Goal: Information Seeking & Learning: Learn about a topic

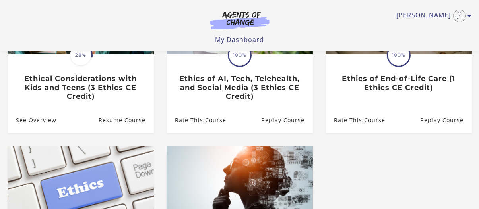
scroll to position [79, 0]
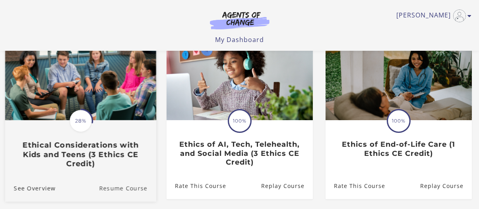
click at [114, 192] on link "Resume Course" at bounding box center [127, 188] width 57 height 27
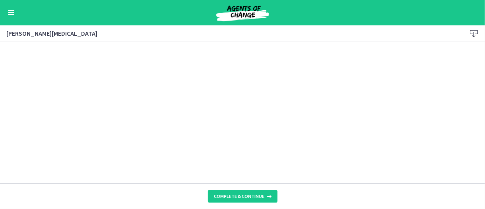
click at [5, 14] on div "Go to Dashboard" at bounding box center [242, 12] width 485 height 25
click at [10, 13] on button "Enable menu" at bounding box center [11, 13] width 10 height 10
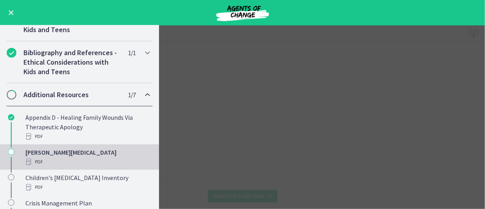
scroll to position [119, 0]
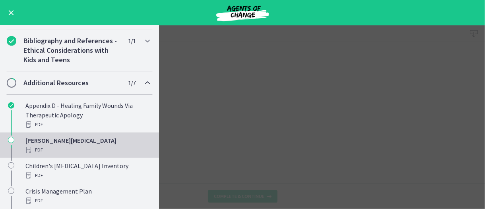
click at [45, 140] on div "[PERSON_NAME][MEDICAL_DATA] PDF" at bounding box center [87, 145] width 124 height 19
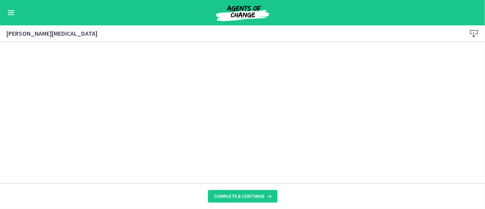
click at [473, 31] on icon at bounding box center [474, 34] width 10 height 10
click at [240, 199] on span "Complete & continue" at bounding box center [239, 197] width 50 height 6
click at [474, 33] on icon at bounding box center [474, 34] width 10 height 10
click at [235, 198] on span "Complete & continue" at bounding box center [239, 197] width 50 height 6
click at [473, 27] on div "Crisis Management Plan Download Enable fullscreen" at bounding box center [242, 33] width 485 height 17
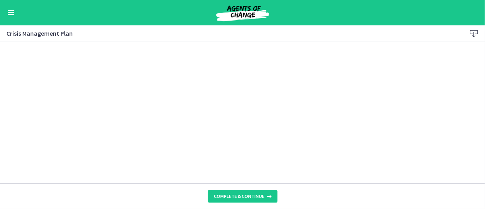
click at [473, 29] on icon at bounding box center [474, 34] width 10 height 10
click at [236, 200] on button "Complete & continue" at bounding box center [243, 196] width 70 height 13
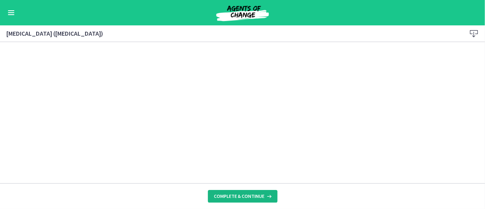
click at [258, 197] on span "Complete & continue" at bounding box center [239, 197] width 50 height 6
click at [475, 35] on icon at bounding box center [474, 34] width 10 height 10
click at [240, 192] on button "Complete & continue" at bounding box center [243, 196] width 70 height 13
click at [238, 193] on button "Complete & continue" at bounding box center [243, 196] width 70 height 13
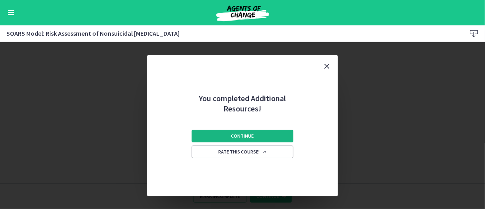
click at [265, 136] on button "Continue" at bounding box center [243, 136] width 102 height 13
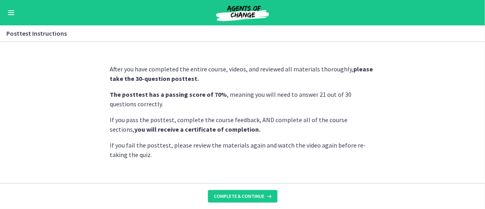
click at [16, 13] on button "Enable menu" at bounding box center [11, 13] width 10 height 10
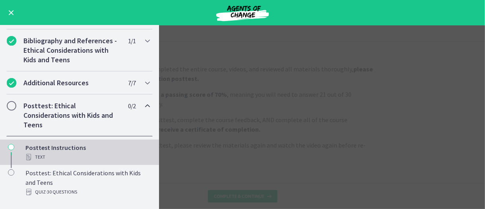
click at [47, 112] on h2 "Posttest: Ethical Considerations with Kids and Teens" at bounding box center [71, 115] width 97 height 29
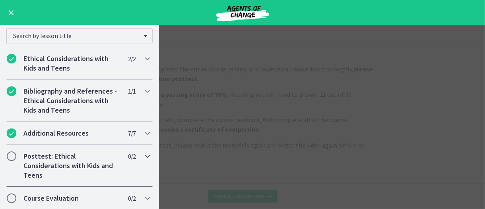
scroll to position [68, 0]
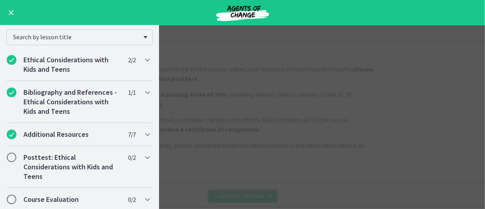
click at [182, 158] on main "Posttest Instructions Enable fullscreen After you have completed the entire cou…" at bounding box center [242, 117] width 485 height 184
click at [7, 14] on button "Enable menu" at bounding box center [11, 13] width 10 height 10
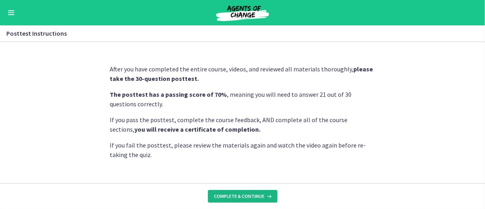
click at [238, 198] on span "Complete & continue" at bounding box center [239, 197] width 50 height 6
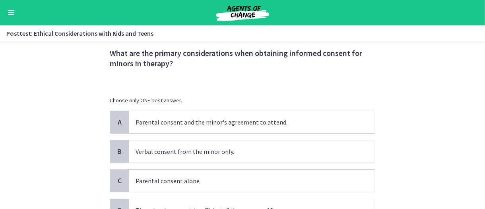
scroll to position [40, 0]
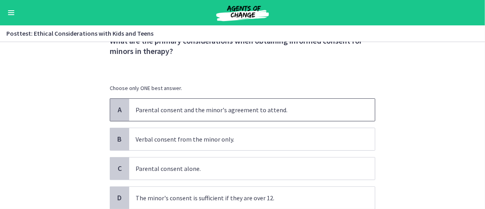
click at [301, 106] on p "Parental consent and the minor's agreement to attend." at bounding box center [244, 110] width 217 height 10
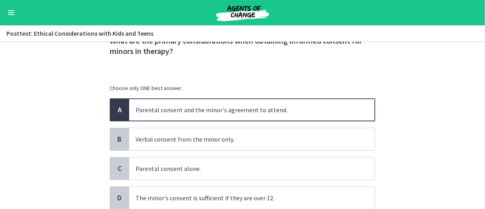
scroll to position [79, 0]
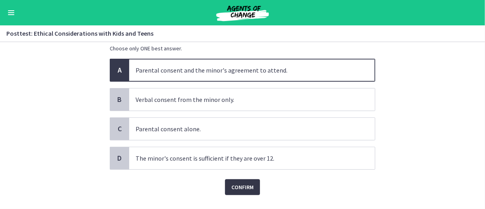
click at [241, 187] on span "Confirm" at bounding box center [242, 188] width 22 height 10
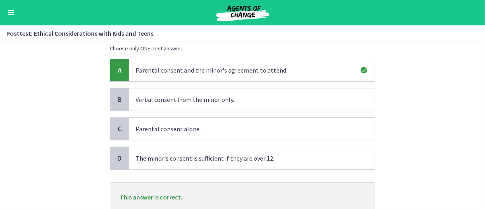
scroll to position [138, 0]
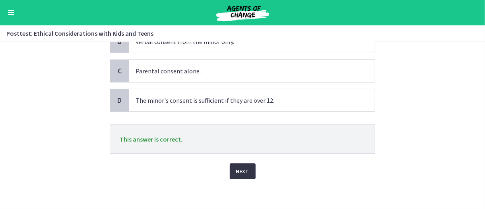
click at [236, 167] on span "Next" at bounding box center [242, 172] width 13 height 10
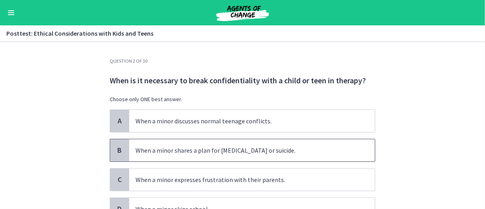
click at [285, 148] on p "When a minor shares a plan for [MEDICAL_DATA] or suicide." at bounding box center [244, 151] width 217 height 10
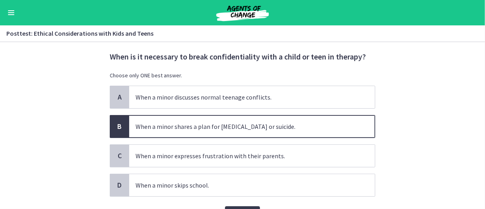
scroll to position [40, 0]
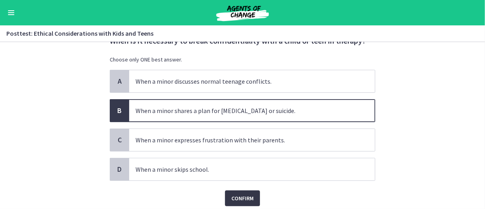
click at [244, 196] on span "Confirm" at bounding box center [242, 199] width 22 height 10
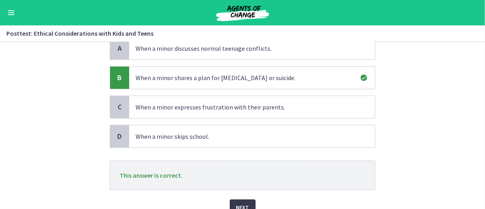
scroll to position [109, 0]
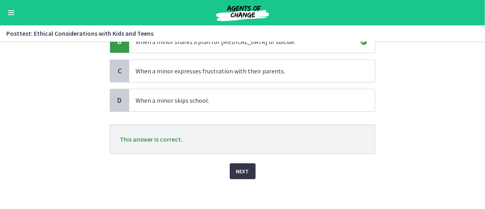
click at [240, 171] on span "Next" at bounding box center [242, 172] width 13 height 10
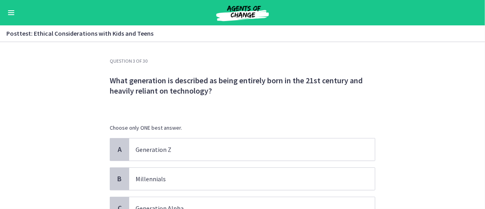
scroll to position [40, 0]
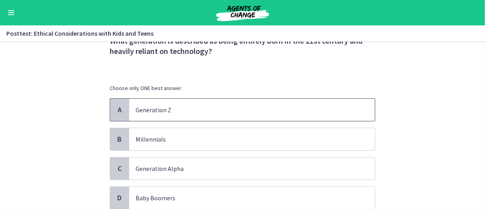
click at [216, 105] on p "Generation Z" at bounding box center [244, 110] width 217 height 10
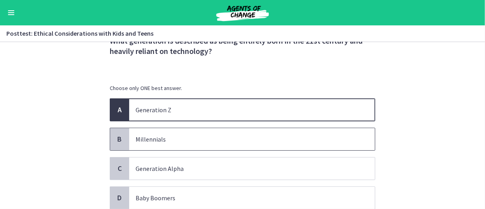
scroll to position [79, 0]
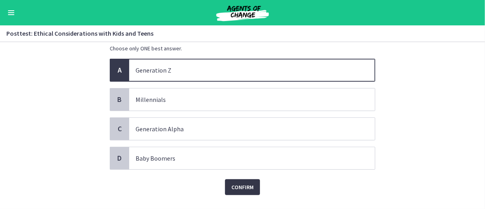
click at [246, 183] on span "Confirm" at bounding box center [242, 188] width 22 height 10
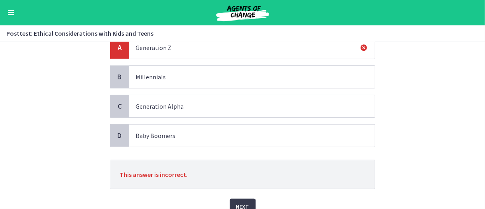
scroll to position [119, 0]
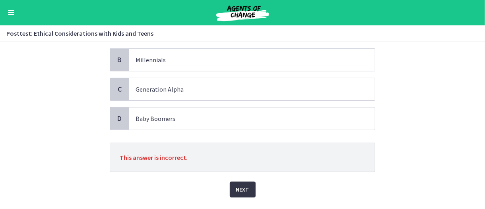
click at [237, 187] on span "Next" at bounding box center [242, 190] width 13 height 10
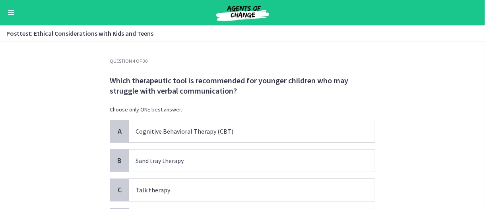
scroll to position [39, 0]
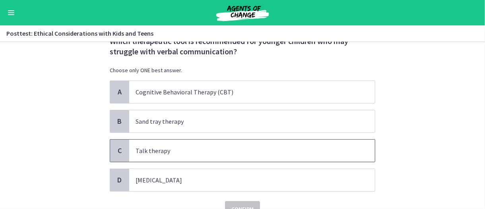
click at [203, 150] on p "Talk therapy" at bounding box center [244, 151] width 217 height 10
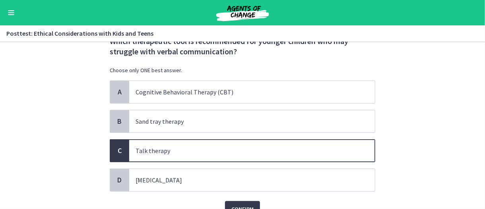
scroll to position [78, 0]
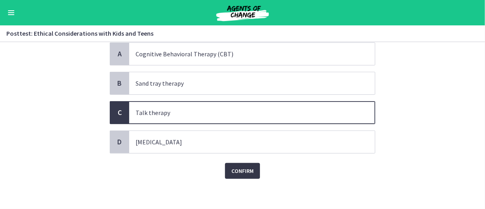
click at [240, 170] on span "Confirm" at bounding box center [242, 172] width 22 height 10
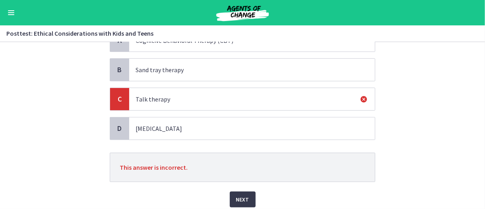
scroll to position [119, 0]
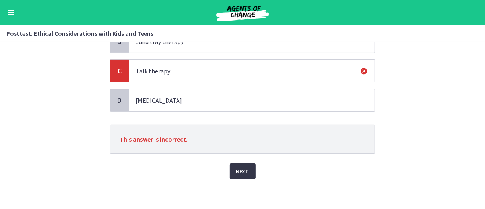
click at [239, 169] on span "Next" at bounding box center [242, 172] width 13 height 10
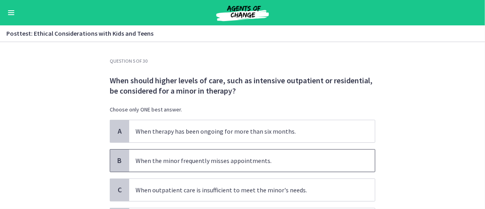
scroll to position [39, 0]
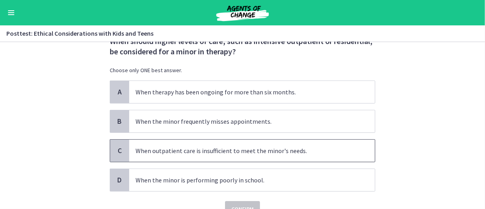
click at [220, 154] on p "When outpatient care is insufficient to meet the minor's needs." at bounding box center [244, 151] width 217 height 10
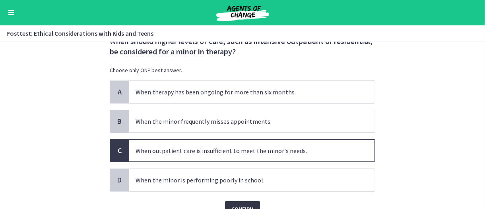
scroll to position [78, 0]
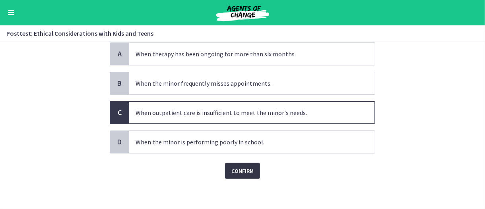
click at [225, 169] on button "Confirm" at bounding box center [242, 171] width 35 height 16
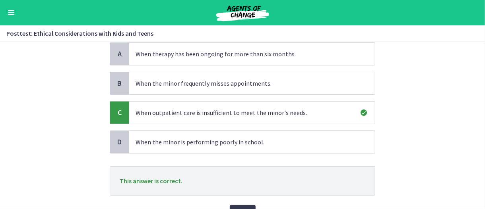
scroll to position [117, 0]
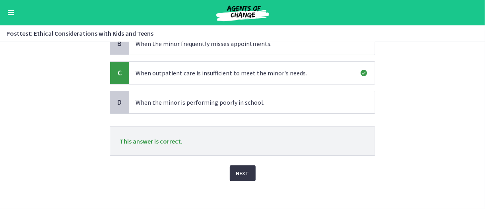
click at [232, 166] on button "Next" at bounding box center [243, 174] width 26 height 16
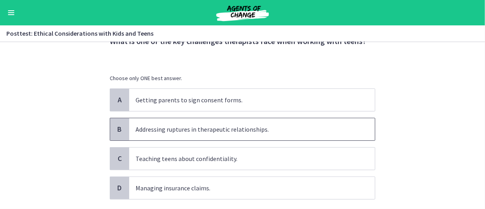
scroll to position [79, 0]
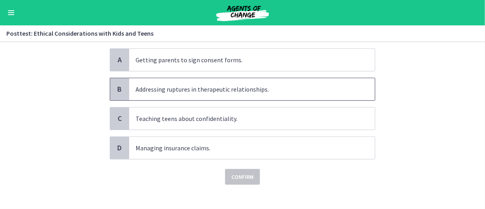
click at [256, 96] on span "Addressing ruptures in therapeutic relationships." at bounding box center [252, 89] width 246 height 22
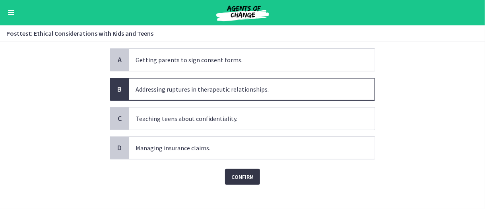
click at [242, 176] on span "Confirm" at bounding box center [242, 178] width 22 height 10
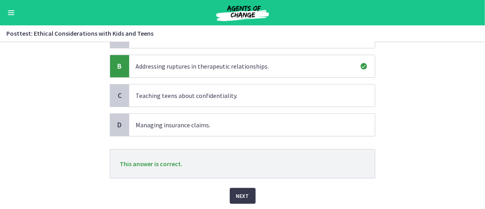
scroll to position [119, 0]
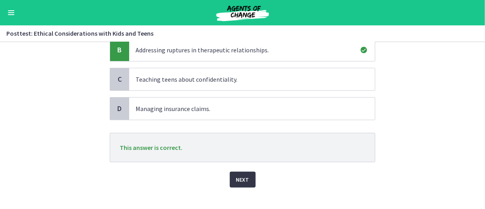
click at [243, 177] on span "Next" at bounding box center [242, 180] width 13 height 10
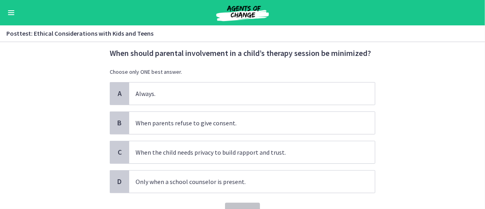
scroll to position [40, 0]
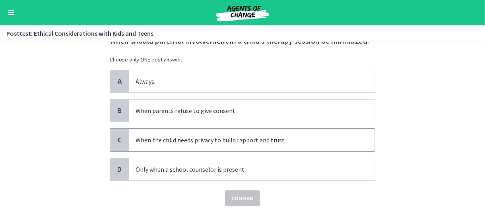
click at [279, 144] on p "When the child needs privacy to build rapport and trust." at bounding box center [244, 141] width 217 height 10
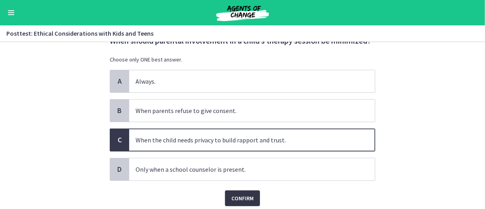
click at [243, 196] on span "Confirm" at bounding box center [242, 199] width 22 height 10
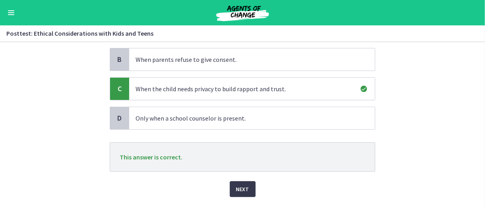
scroll to position [107, 0]
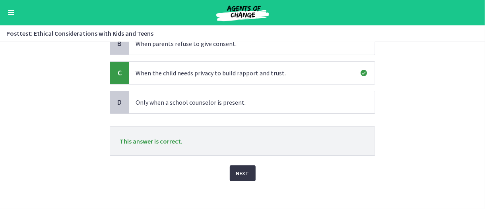
click at [236, 173] on span "Next" at bounding box center [242, 174] width 13 height 10
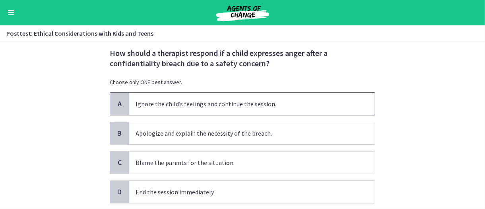
scroll to position [39, 0]
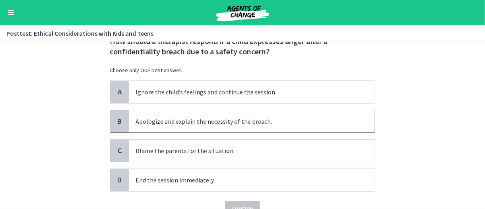
click at [186, 114] on span "Apologize and explain the necessity of the breach." at bounding box center [252, 121] width 246 height 22
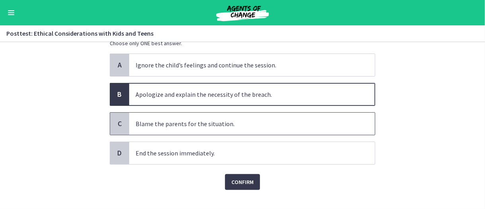
scroll to position [78, 0]
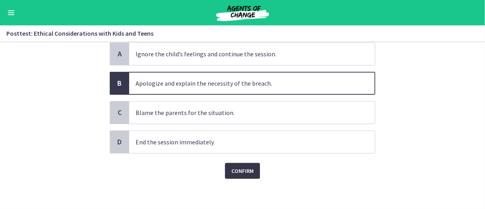
click at [240, 169] on span "Confirm" at bounding box center [242, 172] width 22 height 10
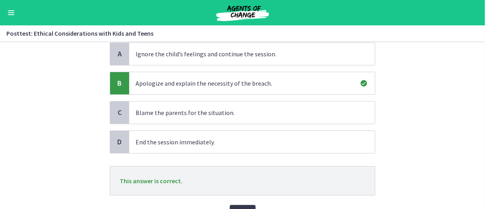
scroll to position [117, 0]
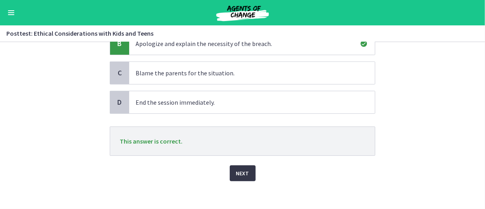
click at [239, 170] on span "Next" at bounding box center [242, 174] width 13 height 10
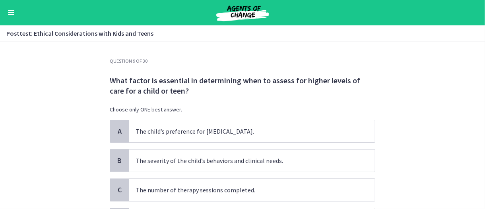
scroll to position [39, 0]
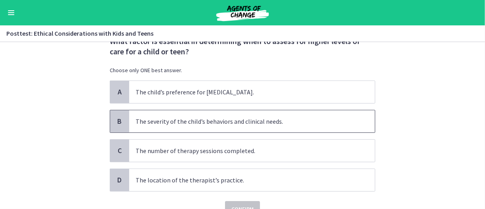
click at [285, 116] on span "The severity of the child’s behaviors and clinical needs." at bounding box center [252, 121] width 246 height 22
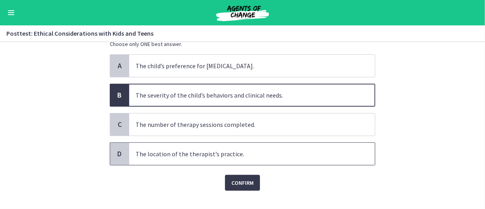
scroll to position [78, 0]
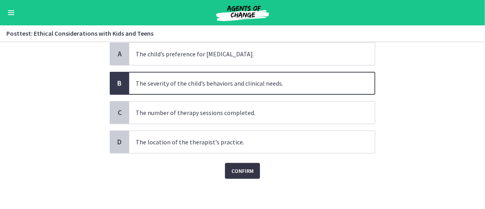
click at [242, 169] on span "Confirm" at bounding box center [242, 172] width 22 height 10
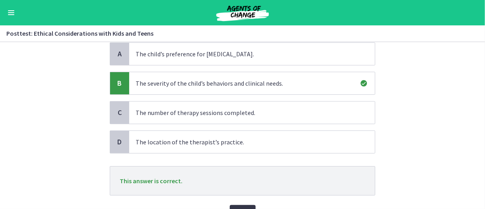
click at [240, 205] on button "Next" at bounding box center [243, 213] width 26 height 16
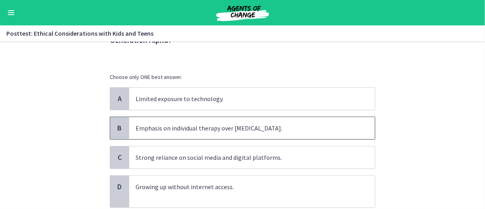
scroll to position [79, 0]
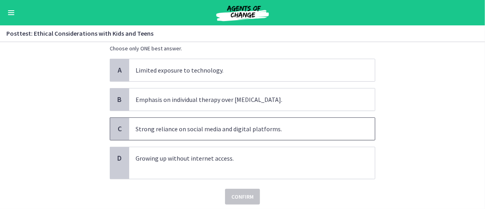
click at [287, 128] on p "Strong reliance on social media and digital platforms." at bounding box center [244, 129] width 217 height 10
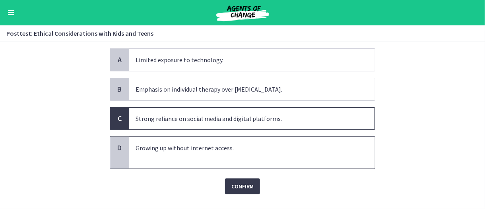
scroll to position [105, 0]
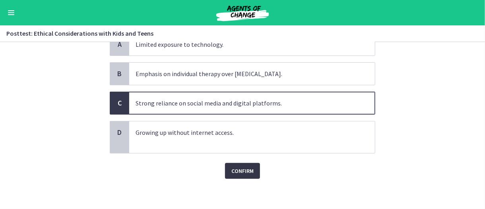
click at [249, 167] on span "Confirm" at bounding box center [242, 172] width 22 height 10
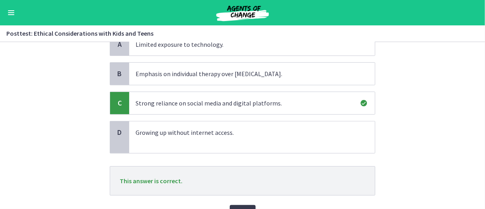
scroll to position [145, 0]
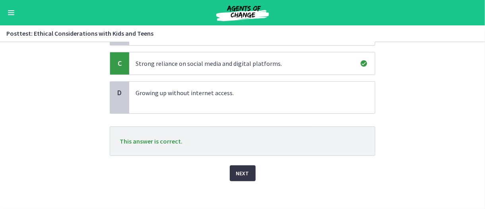
click at [242, 176] on span "Next" at bounding box center [242, 174] width 13 height 10
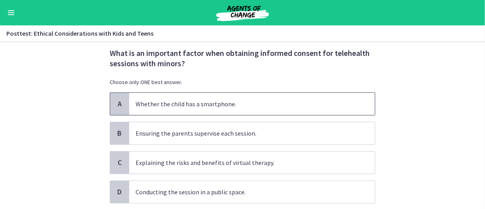
scroll to position [39, 0]
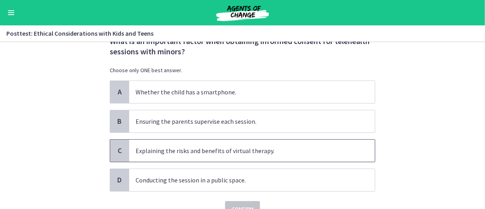
click at [290, 140] on span "Explaining the risks and benefits of virtual therapy." at bounding box center [252, 151] width 246 height 22
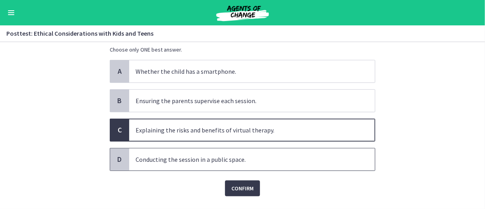
scroll to position [78, 0]
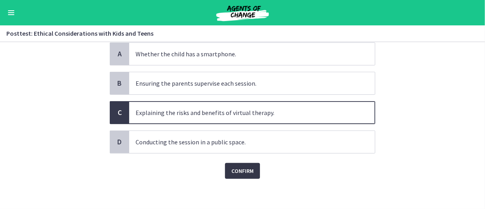
click at [247, 171] on span "Confirm" at bounding box center [242, 172] width 22 height 10
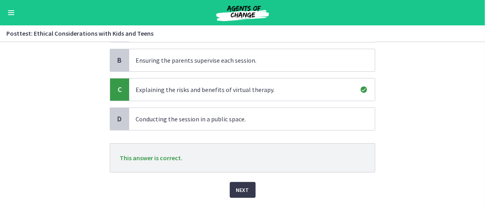
scroll to position [117, 0]
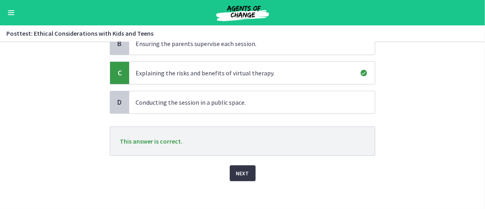
click at [248, 169] on button "Next" at bounding box center [243, 174] width 26 height 16
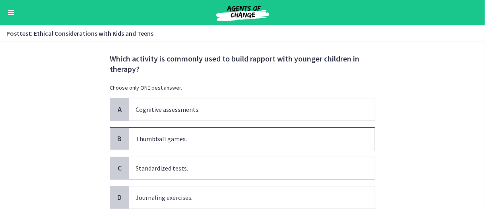
scroll to position [40, 0]
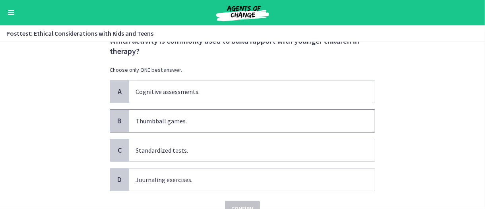
click at [223, 120] on p "Thumbball games." at bounding box center [244, 121] width 217 height 10
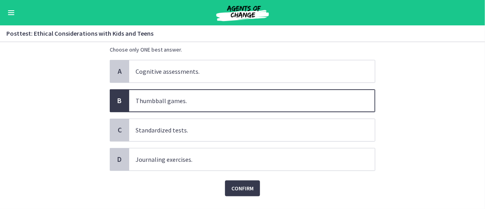
scroll to position [78, 0]
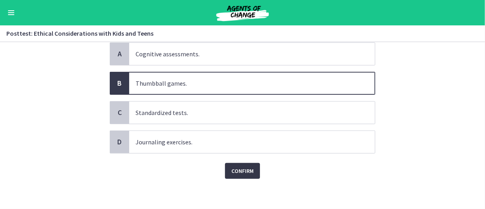
click at [240, 169] on span "Confirm" at bounding box center [242, 172] width 22 height 10
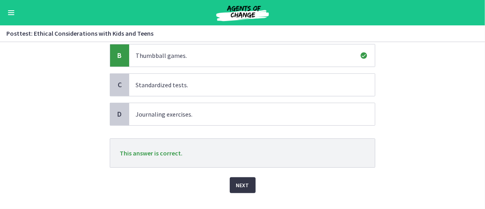
scroll to position [117, 0]
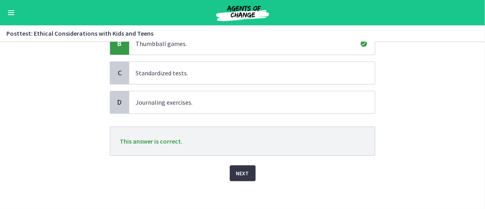
click at [238, 173] on span "Next" at bounding box center [242, 174] width 13 height 10
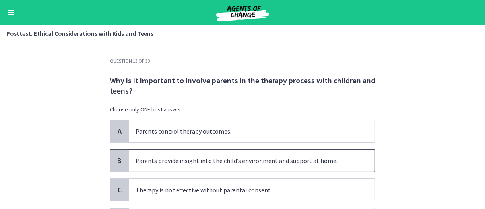
scroll to position [39, 0]
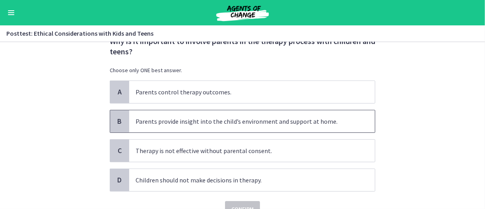
click at [310, 124] on p "Parents provide insight into the child’s environment and support at home." at bounding box center [244, 122] width 217 height 10
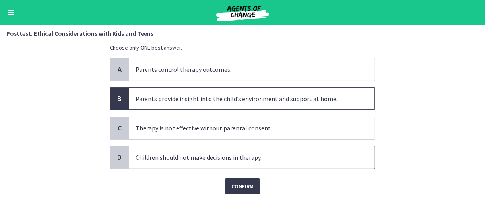
scroll to position [78, 0]
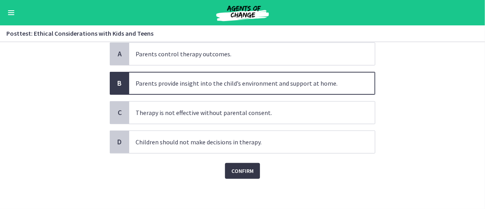
click at [251, 172] on button "Confirm" at bounding box center [242, 171] width 35 height 16
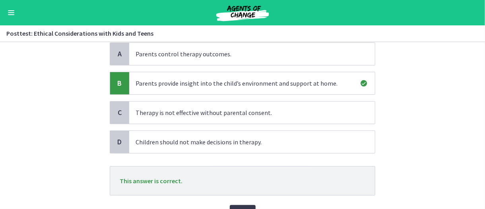
scroll to position [117, 0]
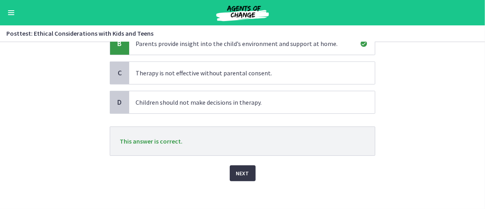
click at [242, 171] on span "Next" at bounding box center [242, 174] width 13 height 10
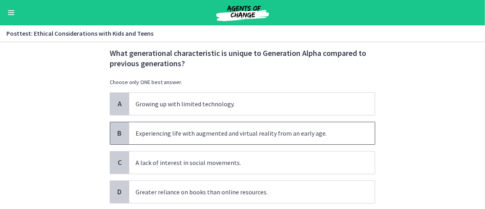
scroll to position [39, 0]
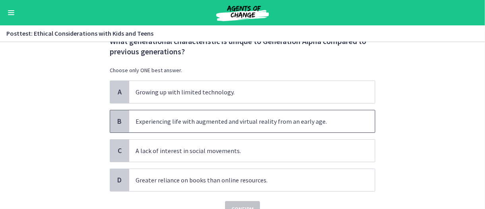
click at [302, 130] on span "Experiencing life with augmented and virtual reality from an early age." at bounding box center [252, 121] width 246 height 22
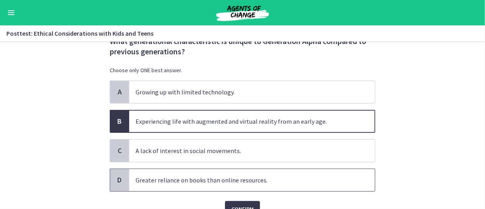
scroll to position [78, 0]
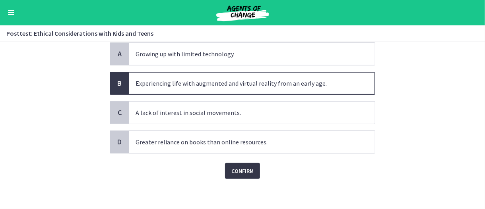
click at [246, 170] on span "Confirm" at bounding box center [242, 172] width 22 height 10
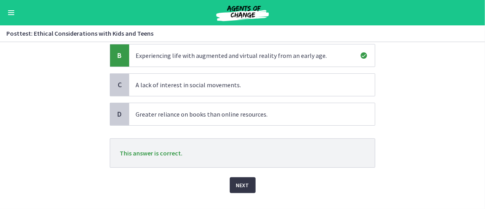
scroll to position [117, 0]
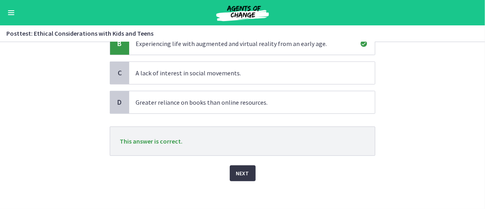
click at [241, 169] on span "Next" at bounding box center [242, 174] width 13 height 10
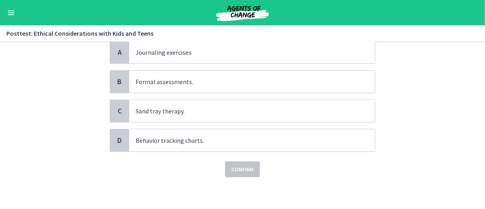
scroll to position [0, 0]
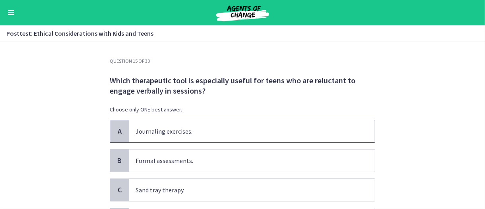
click at [197, 135] on p "Journaling exercises." at bounding box center [244, 132] width 217 height 10
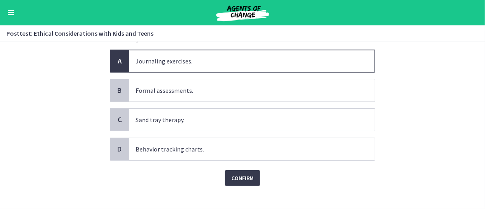
scroll to position [78, 0]
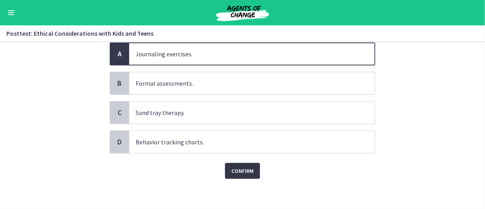
click at [231, 167] on span "Confirm" at bounding box center [242, 172] width 22 height 10
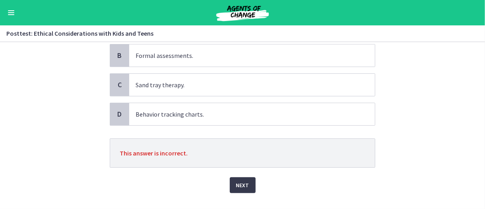
scroll to position [117, 0]
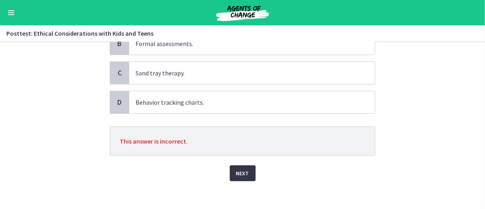
click at [236, 173] on span "Next" at bounding box center [242, 174] width 13 height 10
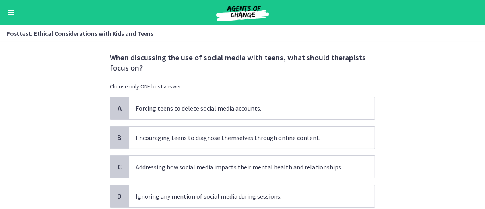
scroll to position [39, 0]
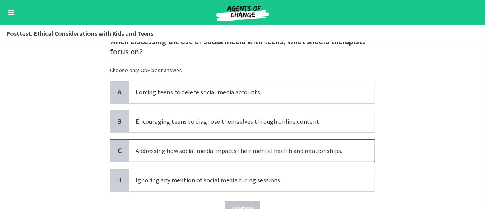
click at [182, 150] on p "Addressing how social media impacts their mental health and relationships." at bounding box center [244, 151] width 217 height 10
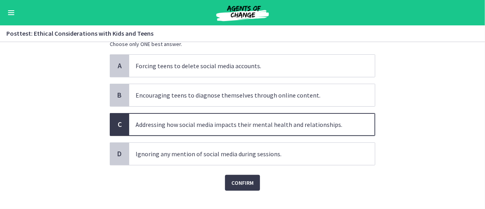
scroll to position [78, 0]
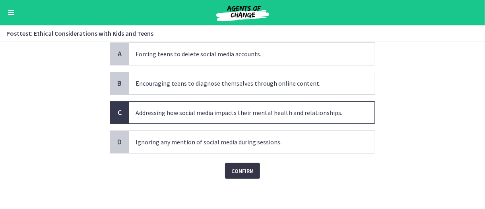
click at [237, 167] on span "Confirm" at bounding box center [242, 172] width 22 height 10
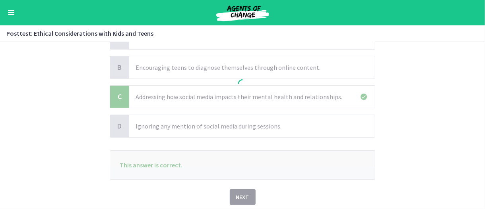
scroll to position [117, 0]
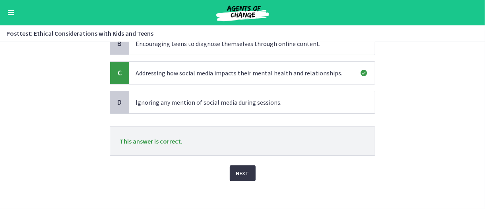
click at [236, 166] on button "Next" at bounding box center [243, 174] width 26 height 16
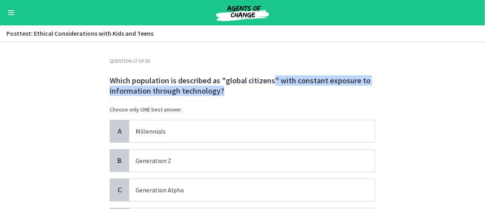
drag, startPoint x: 272, startPoint y: 82, endPoint x: 228, endPoint y: 86, distance: 44.3
click at [228, 86] on p "Which population is described as "global citizens" with constant exposure to in…" at bounding box center [243, 86] width 266 height 21
click at [262, 95] on p "Which population is described as "global citizens" with constant exposure to in…" at bounding box center [243, 86] width 266 height 21
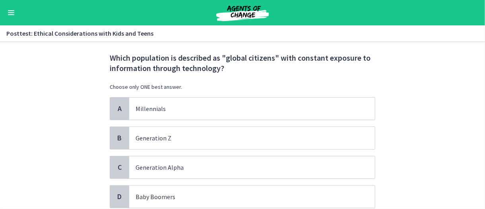
scroll to position [40, 0]
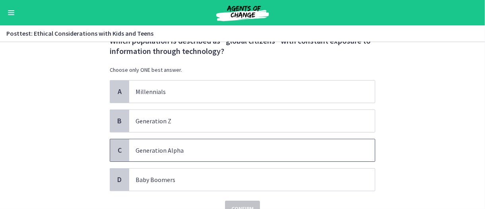
click at [220, 144] on span "Generation Alpha" at bounding box center [252, 151] width 246 height 22
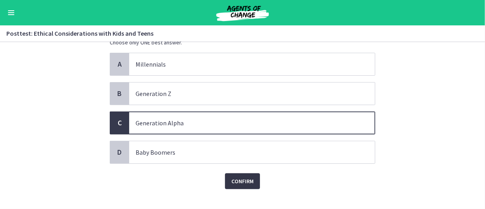
scroll to position [78, 0]
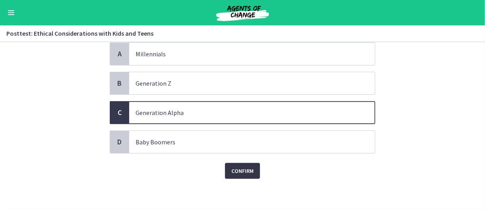
click at [241, 170] on span "Confirm" at bounding box center [242, 172] width 22 height 10
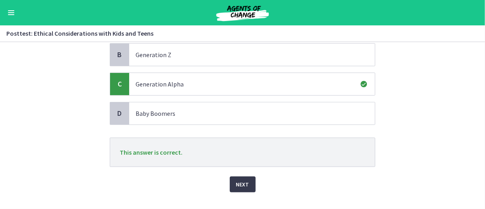
scroll to position [117, 0]
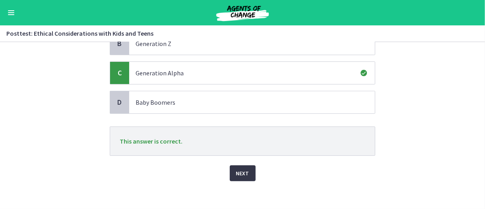
click at [240, 170] on span "Next" at bounding box center [242, 174] width 13 height 10
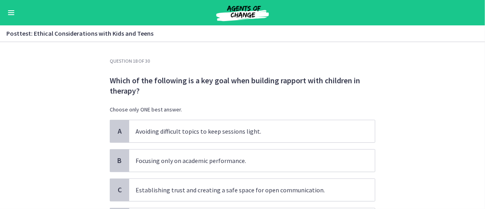
scroll to position [39, 0]
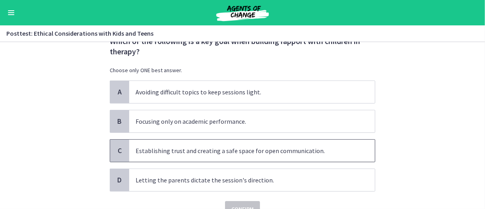
click at [269, 156] on span "Establishing trust and creating a safe space for open communication." at bounding box center [252, 151] width 246 height 22
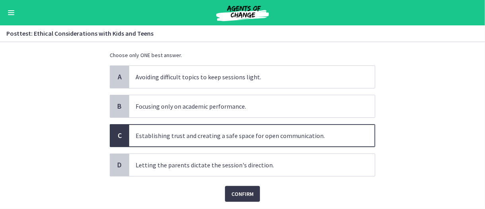
scroll to position [78, 0]
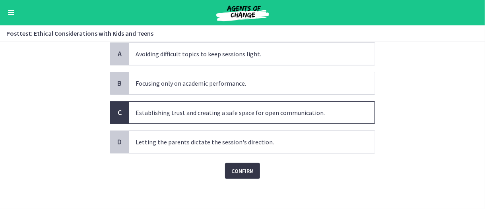
click at [245, 169] on span "Confirm" at bounding box center [242, 172] width 22 height 10
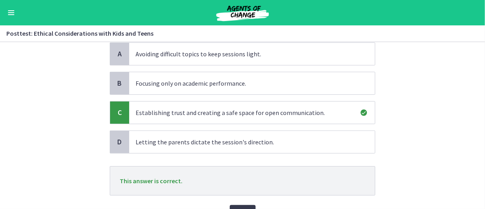
scroll to position [117, 0]
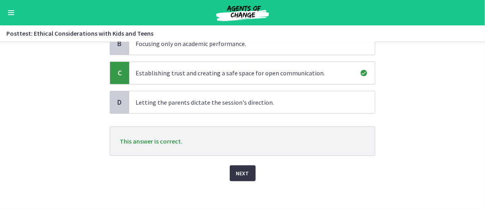
click at [243, 175] on span "Next" at bounding box center [242, 174] width 13 height 10
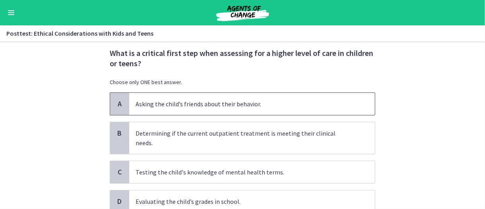
scroll to position [39, 0]
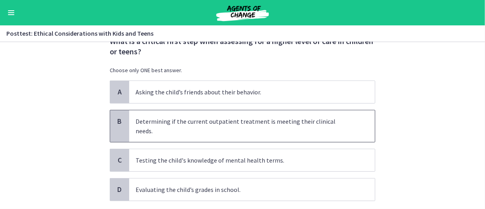
click at [275, 122] on p "Determining if the current outpatient treatment is meeting their clinical needs." at bounding box center [244, 126] width 217 height 19
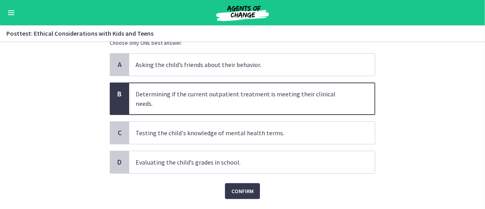
scroll to position [78, 0]
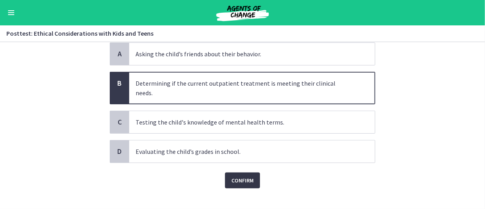
click at [247, 176] on span "Confirm" at bounding box center [242, 181] width 22 height 10
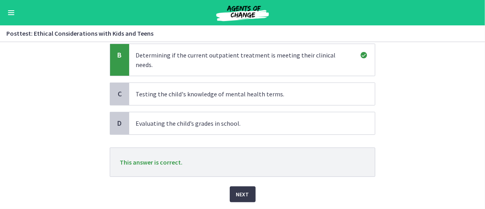
scroll to position [117, 0]
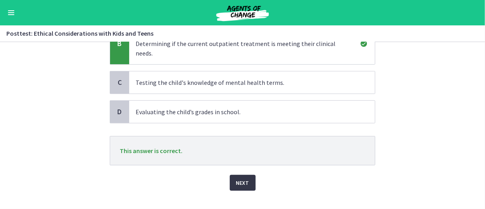
click at [238, 178] on button "Next" at bounding box center [243, 183] width 26 height 16
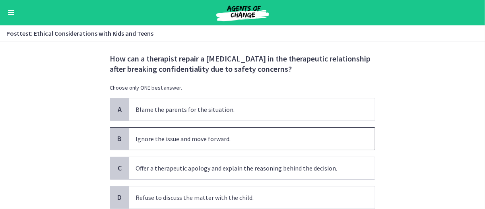
scroll to position [40, 0]
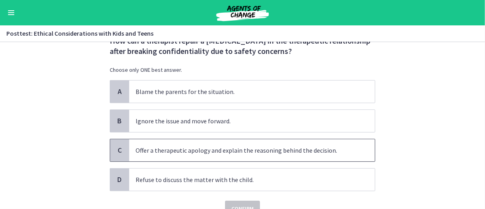
click at [252, 149] on p "Offer a therapeutic apology and explain the reasoning behind the decision." at bounding box center [244, 151] width 217 height 10
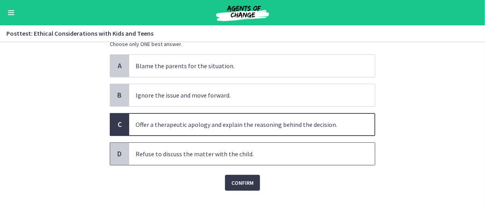
scroll to position [78, 0]
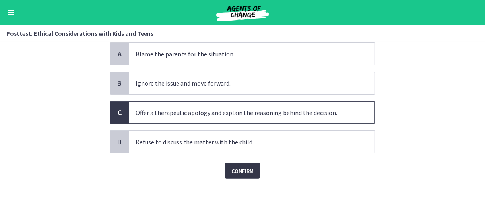
click at [248, 169] on span "Confirm" at bounding box center [242, 172] width 22 height 10
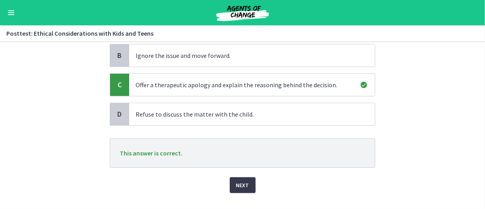
scroll to position [117, 0]
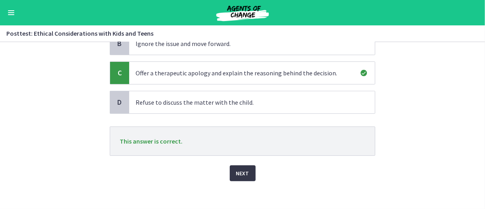
click at [242, 170] on span "Next" at bounding box center [242, 174] width 13 height 10
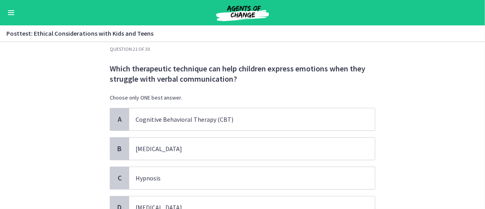
scroll to position [0, 0]
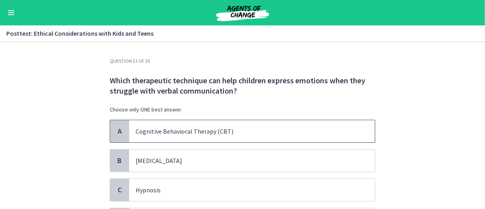
click at [244, 128] on p "Cognitive Behavioral Therapy (CBT)" at bounding box center [244, 132] width 217 height 10
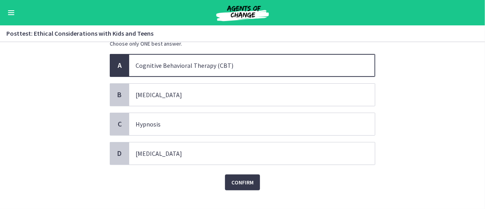
scroll to position [78, 0]
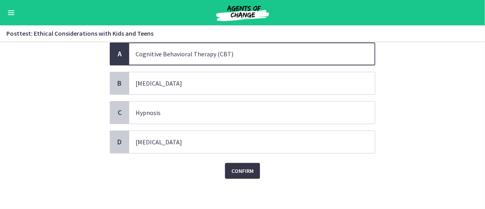
click at [244, 167] on span "Confirm" at bounding box center [242, 172] width 22 height 10
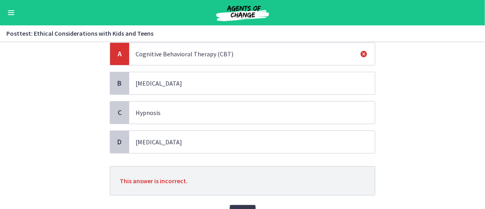
scroll to position [117, 0]
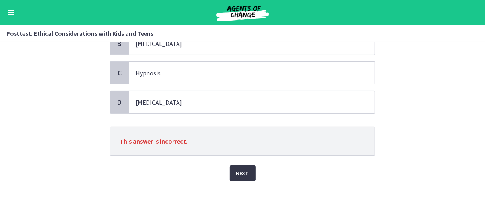
click at [243, 166] on button "Next" at bounding box center [243, 174] width 26 height 16
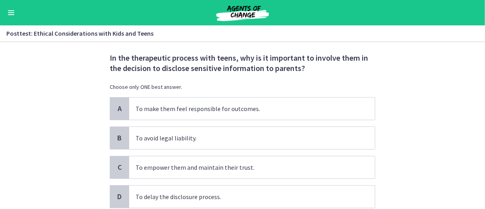
scroll to position [39, 0]
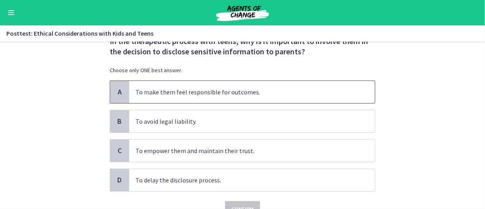
click at [250, 94] on p "To make them feel responsible for outcomes." at bounding box center [244, 92] width 217 height 10
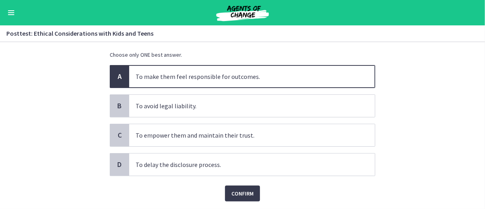
scroll to position [78, 0]
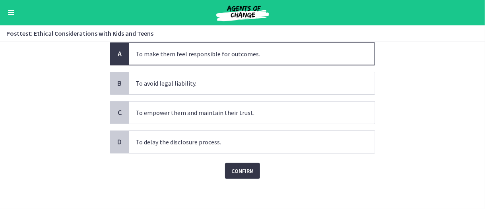
click at [239, 170] on span "Confirm" at bounding box center [242, 172] width 22 height 10
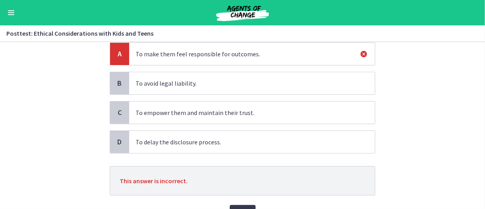
click at [199, 114] on p "To empower them and maintain their trust." at bounding box center [244, 113] width 217 height 10
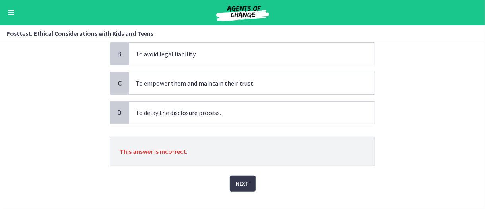
scroll to position [117, 0]
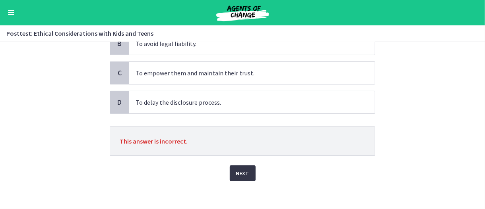
click at [243, 178] on button "Next" at bounding box center [243, 174] width 26 height 16
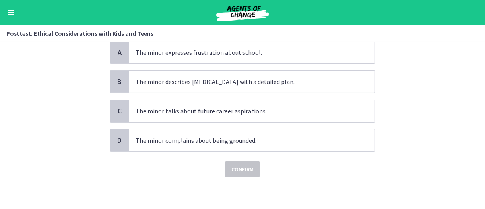
scroll to position [0, 0]
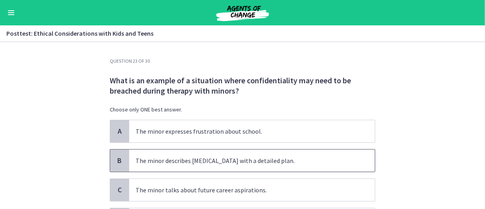
click at [271, 163] on p "The minor describes [MEDICAL_DATA] with a detailed plan." at bounding box center [244, 161] width 217 height 10
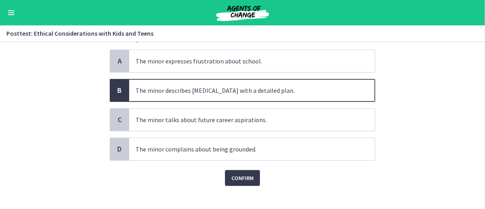
scroll to position [78, 0]
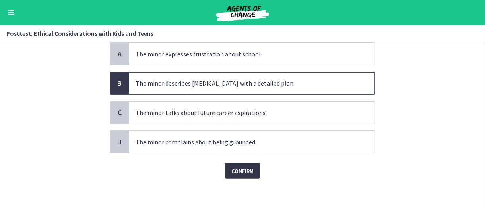
click at [241, 167] on span "Confirm" at bounding box center [242, 172] width 22 height 10
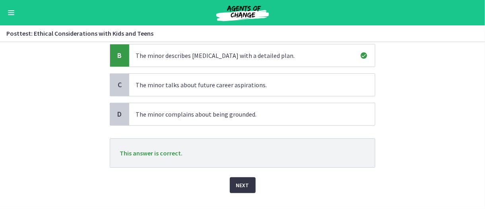
scroll to position [117, 0]
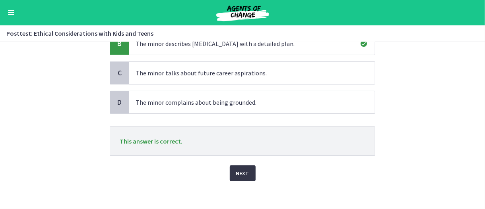
click at [246, 175] on button "Next" at bounding box center [243, 174] width 26 height 16
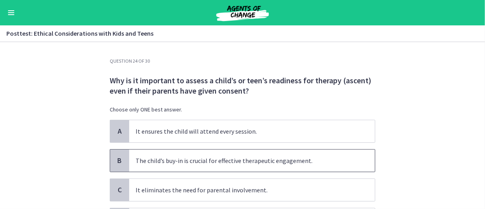
click at [312, 160] on p "The child’s buy-in is crucial for effective therapeutic engagement." at bounding box center [244, 161] width 217 height 10
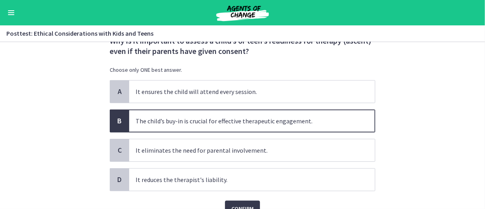
scroll to position [78, 0]
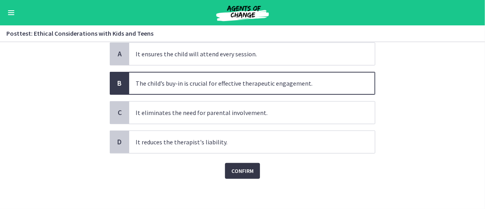
click at [246, 172] on span "Confirm" at bounding box center [242, 172] width 22 height 10
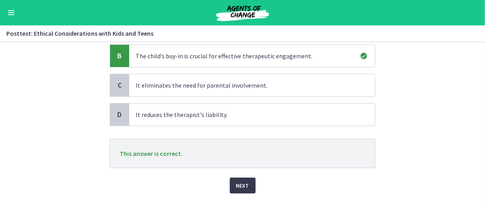
scroll to position [117, 0]
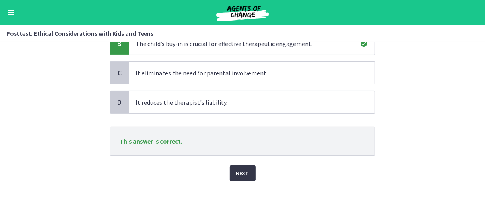
click at [238, 171] on span "Next" at bounding box center [242, 174] width 13 height 10
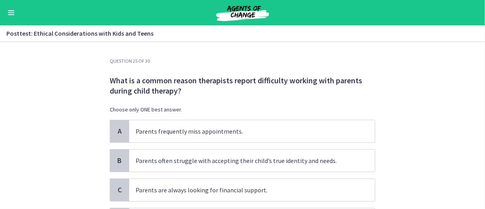
scroll to position [39, 0]
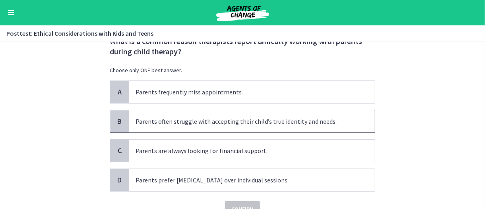
click at [235, 127] on span "Parents often struggle with accepting their child’s true identity and needs." at bounding box center [252, 121] width 246 height 22
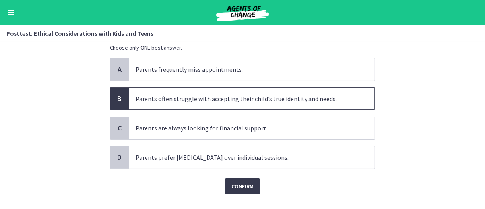
scroll to position [78, 0]
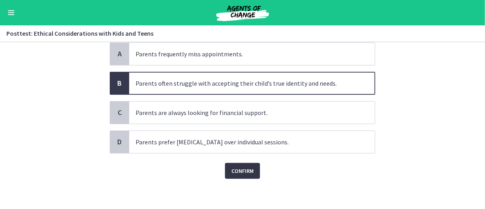
click at [242, 172] on span "Confirm" at bounding box center [242, 172] width 22 height 10
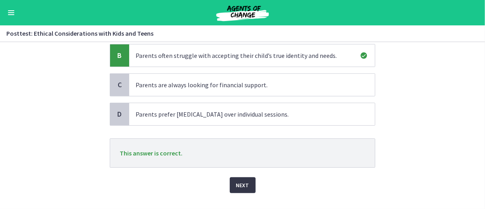
scroll to position [117, 0]
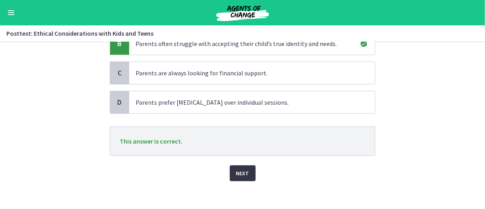
click at [242, 175] on span "Next" at bounding box center [242, 174] width 13 height 10
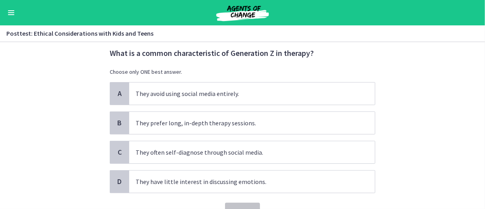
scroll to position [39, 0]
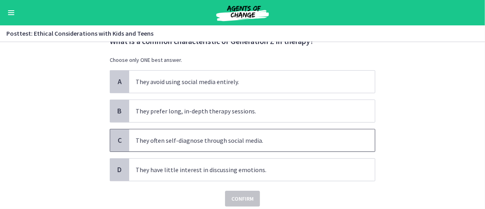
click at [285, 140] on p "They often self-diagnose through social media." at bounding box center [244, 141] width 217 height 10
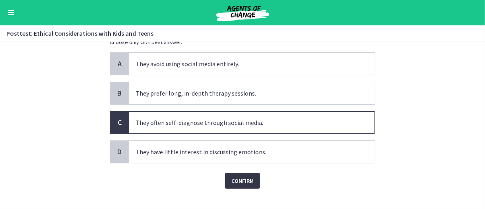
scroll to position [67, 0]
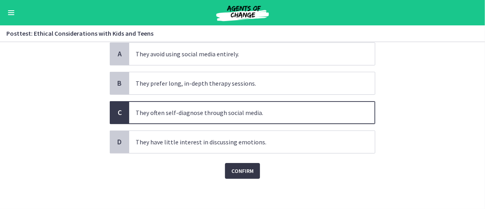
click at [248, 168] on span "Confirm" at bounding box center [242, 172] width 22 height 10
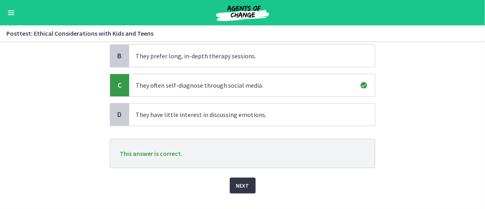
scroll to position [107, 0]
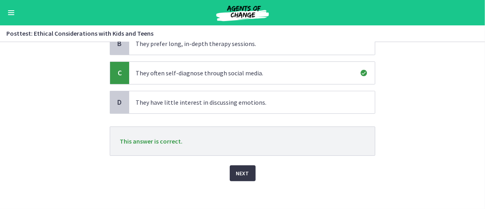
click at [242, 171] on span "Next" at bounding box center [242, 174] width 13 height 10
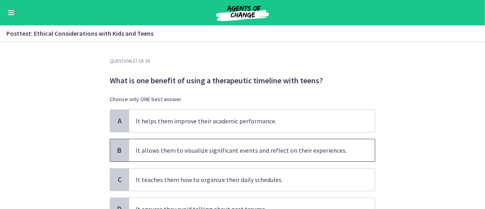
click at [295, 156] on span "It allows them to visualize significant events and reflect on their experiences." at bounding box center [252, 151] width 246 height 22
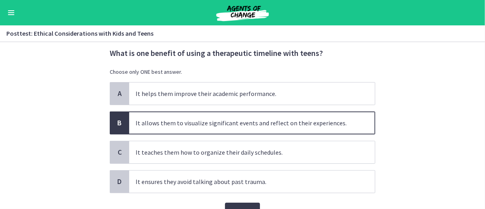
scroll to position [40, 0]
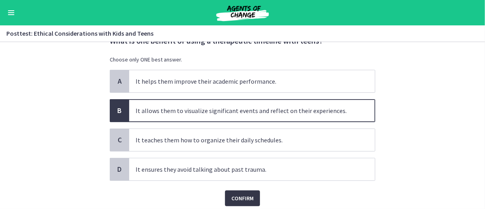
click at [249, 194] on span "Confirm" at bounding box center [242, 199] width 22 height 10
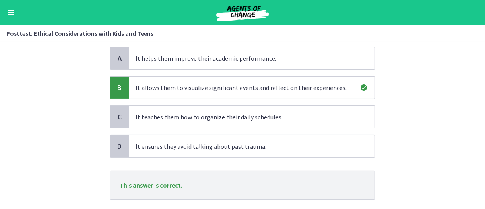
scroll to position [79, 0]
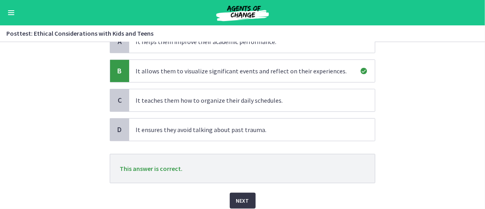
click at [238, 193] on button "Next" at bounding box center [243, 201] width 26 height 16
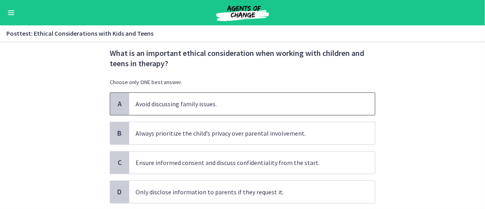
scroll to position [40, 0]
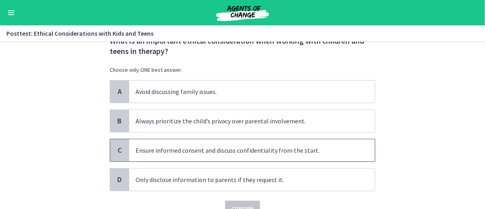
click at [236, 147] on p "Ensure informed consent and discuss confidentiality from the start." at bounding box center [244, 151] width 217 height 10
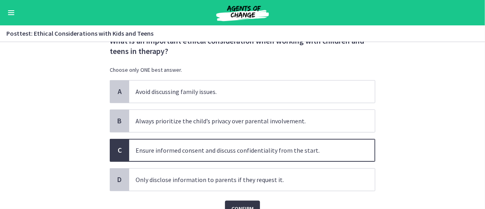
scroll to position [78, 0]
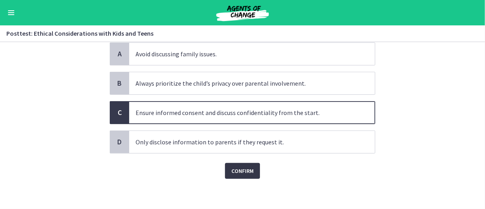
click at [244, 169] on span "Confirm" at bounding box center [242, 172] width 22 height 10
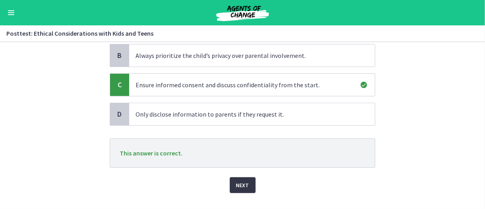
scroll to position [117, 0]
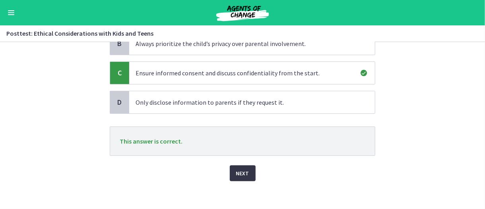
click at [248, 170] on button "Next" at bounding box center [243, 174] width 26 height 16
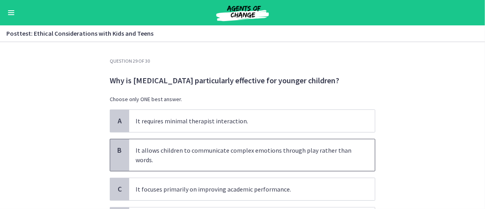
click at [245, 161] on p "It allows children to communicate complex emotions through play rather than wor…" at bounding box center [244, 155] width 217 height 19
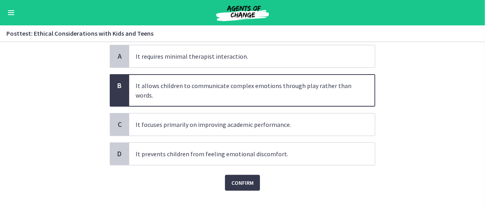
scroll to position [77, 0]
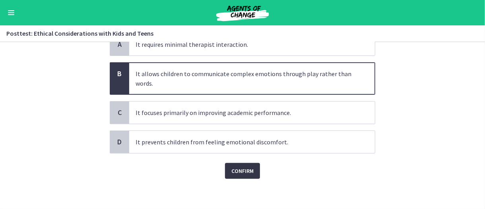
click at [244, 172] on span "Confirm" at bounding box center [242, 172] width 22 height 10
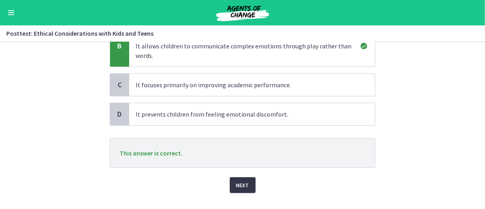
scroll to position [116, 0]
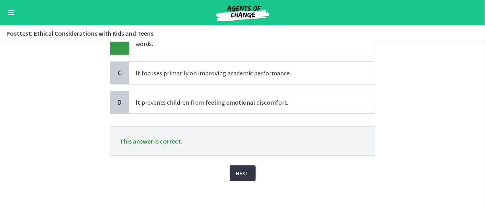
click at [241, 178] on button "Next" at bounding box center [243, 174] width 26 height 16
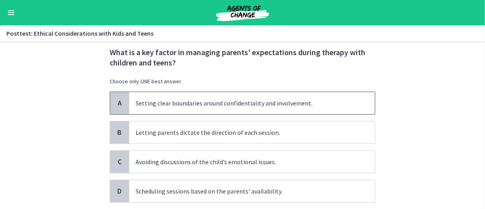
scroll to position [39, 0]
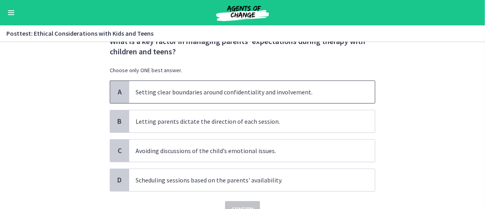
click at [240, 97] on span "Setting clear boundaries around confidentiality and involvement." at bounding box center [252, 92] width 246 height 22
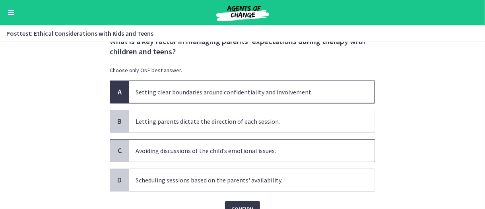
scroll to position [78, 0]
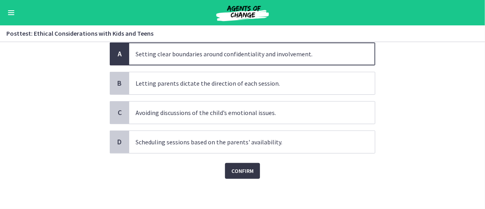
click at [252, 169] on button "Confirm" at bounding box center [242, 171] width 35 height 16
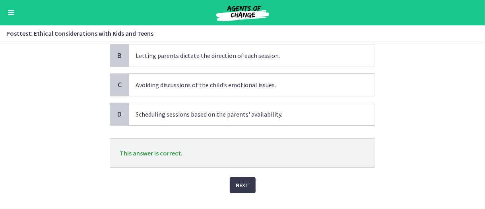
scroll to position [117, 0]
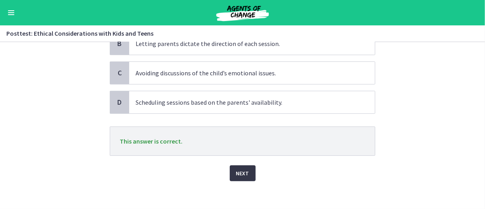
click at [242, 174] on span "Next" at bounding box center [242, 174] width 13 height 10
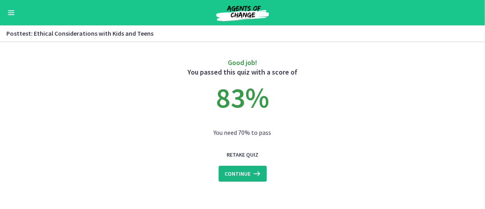
click at [252, 176] on icon at bounding box center [256, 174] width 11 height 10
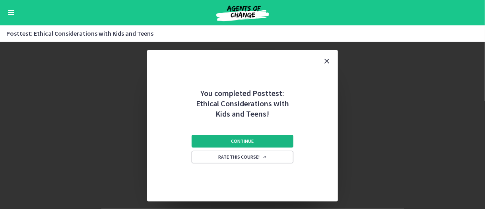
click at [255, 145] on button "Continue" at bounding box center [243, 141] width 102 height 13
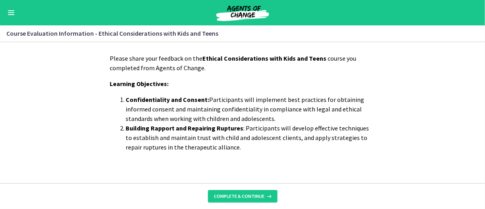
scroll to position [17, 0]
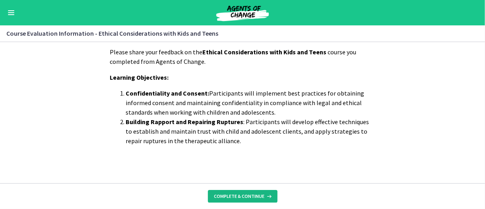
click at [240, 196] on span "Complete & continue" at bounding box center [239, 197] width 50 height 6
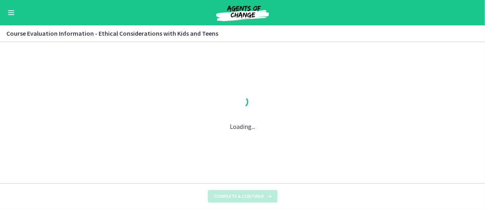
scroll to position [0, 0]
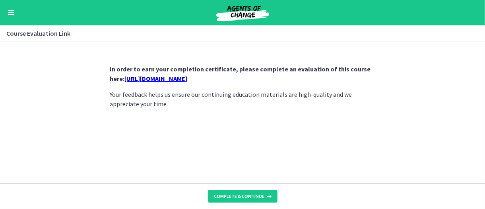
click at [187, 81] on link "[URL][DOMAIN_NAME]" at bounding box center [155, 79] width 63 height 8
click at [255, 196] on span "Complete & continue" at bounding box center [239, 197] width 50 height 6
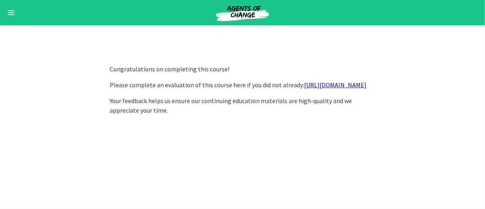
click at [304, 89] on link "[URL][DOMAIN_NAME]" at bounding box center [335, 85] width 62 height 8
click at [12, 13] on span "Enable menu" at bounding box center [11, 12] width 6 height 1
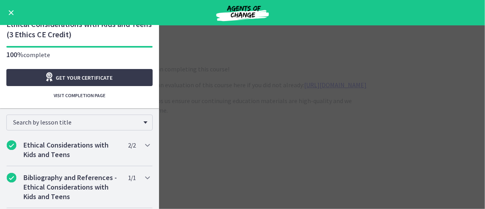
scroll to position [0, 0]
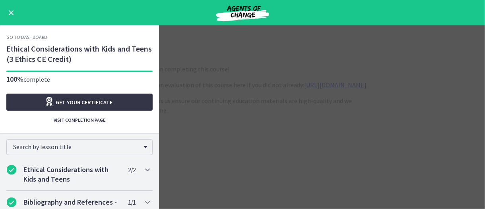
click at [67, 101] on span "Get your certificate" at bounding box center [84, 103] width 57 height 10
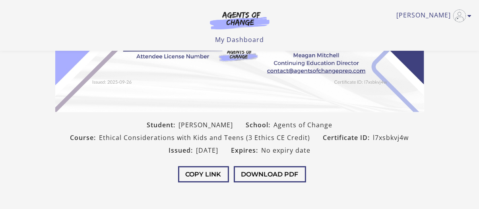
scroll to position [238, 0]
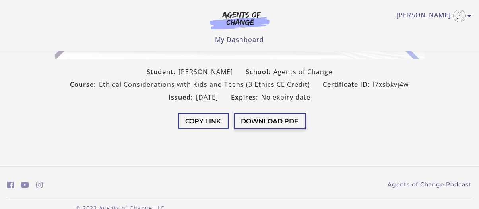
click at [284, 123] on button "Download PDF" at bounding box center [270, 121] width 72 height 16
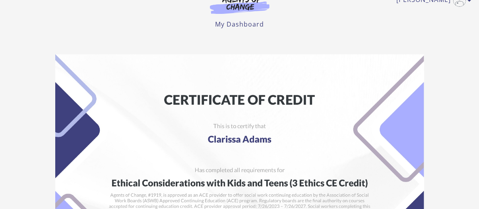
scroll to position [0, 0]
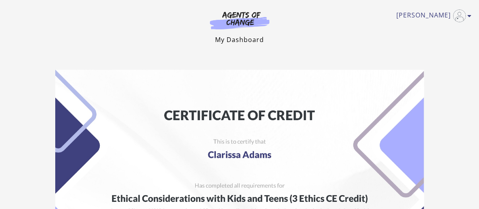
drag, startPoint x: 245, startPoint y: 41, endPoint x: 251, endPoint y: 37, distance: 7.5
click at [245, 41] on link "My Dashboard" at bounding box center [239, 39] width 49 height 9
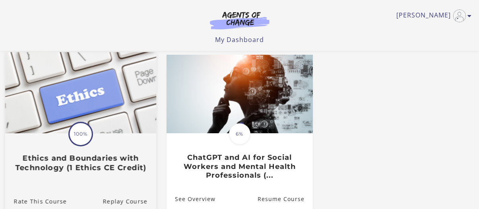
scroll to position [278, 0]
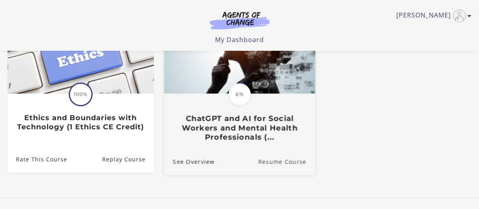
click at [281, 164] on link "Resume Course" at bounding box center [286, 162] width 57 height 27
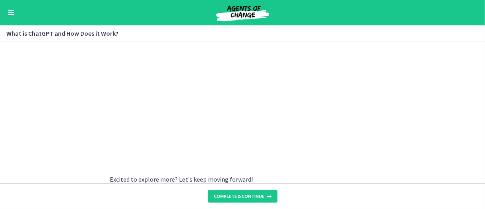
scroll to position [487, 0]
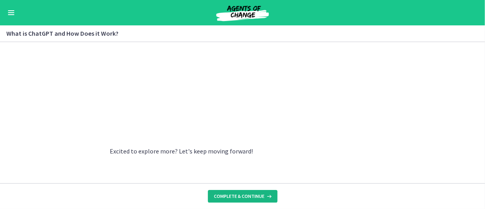
click at [242, 195] on span "Complete & continue" at bounding box center [239, 197] width 50 height 6
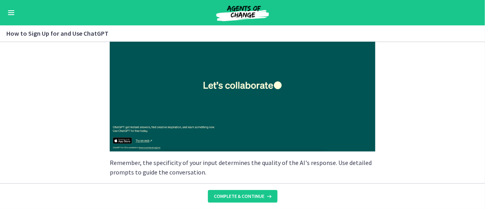
scroll to position [159, 0]
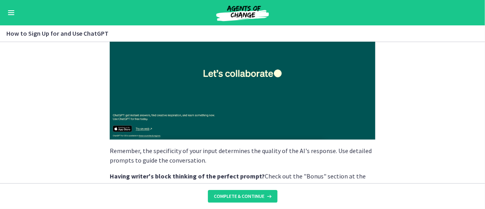
click at [242, 87] on img at bounding box center [243, 73] width 266 height 133
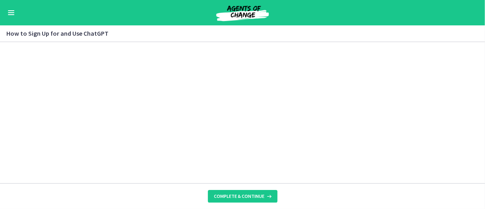
scroll to position [326, 0]
click at [248, 196] on span "Complete & continue" at bounding box center [239, 197] width 50 height 6
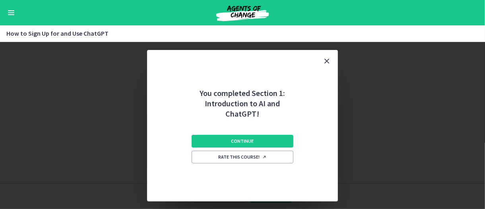
click at [333, 60] on button "Close" at bounding box center [327, 61] width 22 height 22
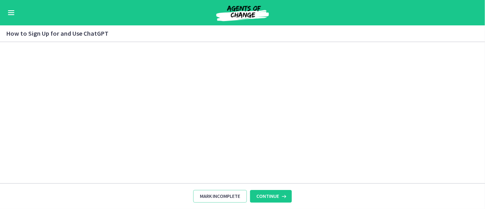
scroll to position [405, 0]
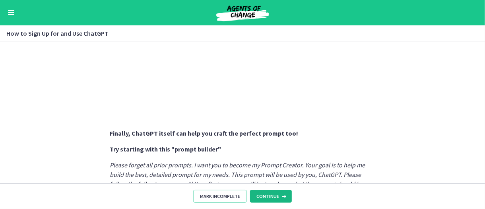
click at [264, 199] on span "Continue" at bounding box center [267, 197] width 23 height 6
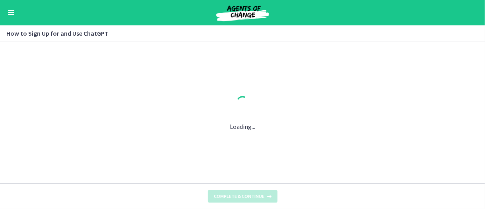
scroll to position [0, 0]
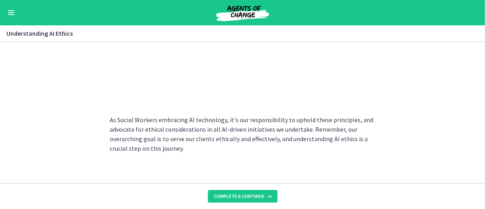
scroll to position [493, 0]
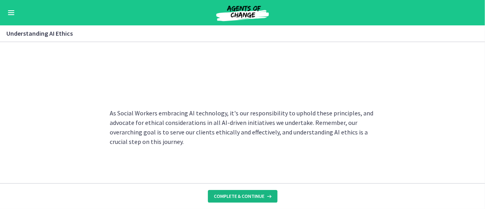
click at [241, 195] on span "Complete & continue" at bounding box center [239, 197] width 50 height 6
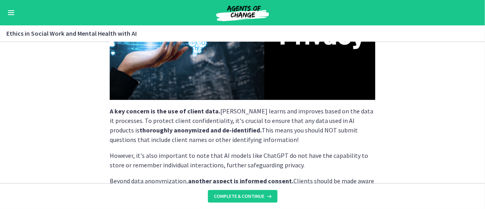
scroll to position [297, 0]
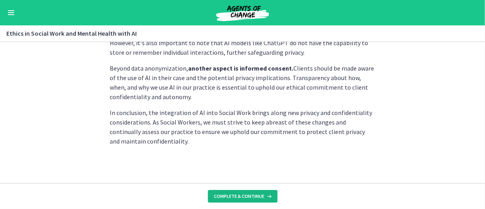
click at [250, 198] on span "Complete & continue" at bounding box center [239, 197] width 50 height 6
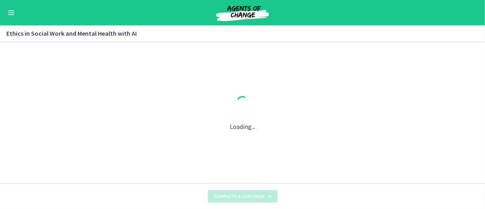
scroll to position [0, 0]
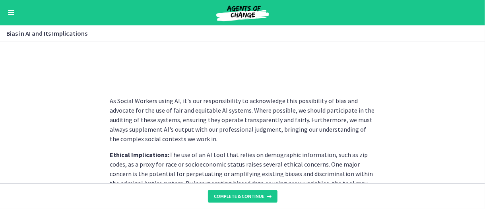
scroll to position [437, 0]
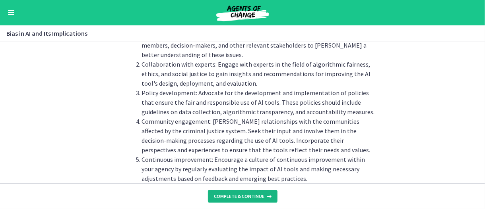
click at [244, 193] on button "Complete & continue" at bounding box center [243, 196] width 70 height 13
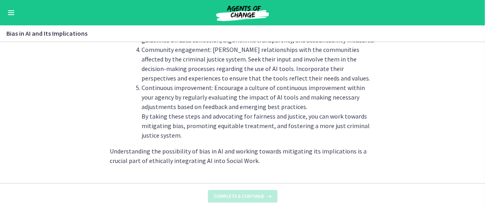
scroll to position [0, 0]
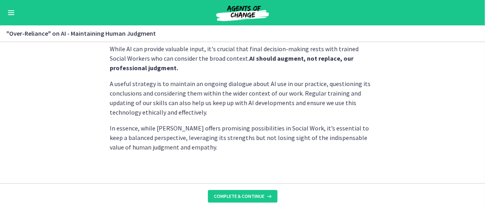
scroll to position [292, 0]
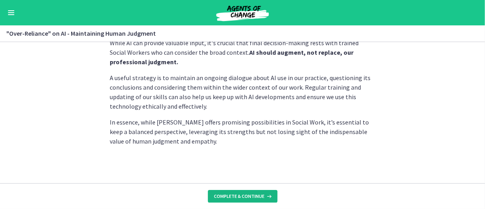
click at [224, 191] on button "Complete & continue" at bounding box center [243, 196] width 70 height 13
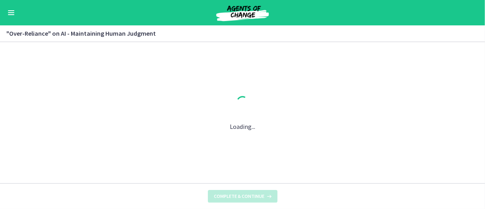
scroll to position [0, 0]
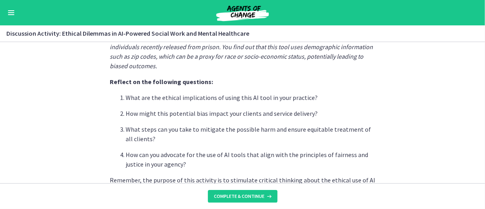
scroll to position [297, 0]
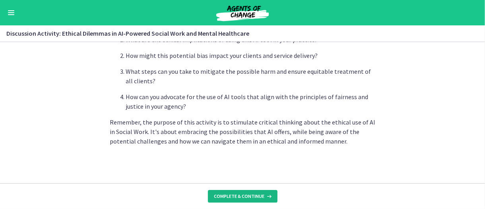
click at [258, 196] on span "Complete & continue" at bounding box center [239, 197] width 50 height 6
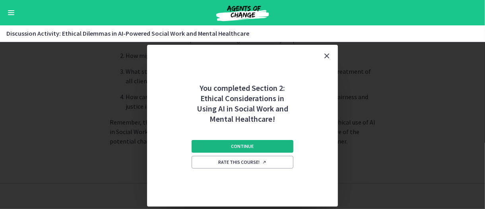
click at [265, 144] on button "Continue" at bounding box center [243, 146] width 102 height 13
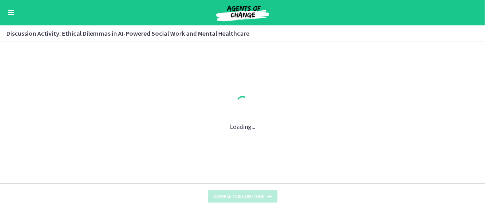
scroll to position [0, 0]
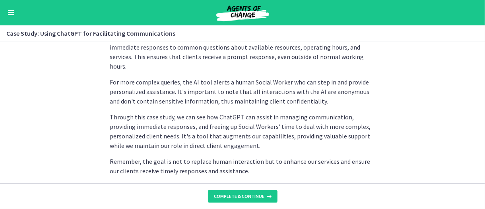
scroll to position [299, 0]
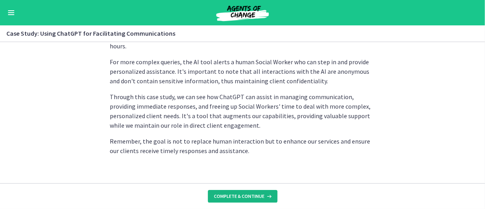
click at [246, 195] on span "Complete & continue" at bounding box center [239, 197] width 50 height 6
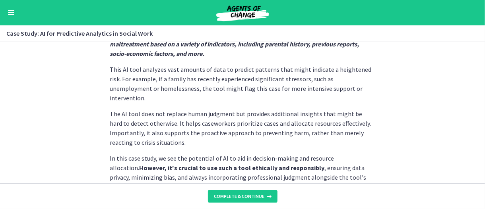
scroll to position [278, 0]
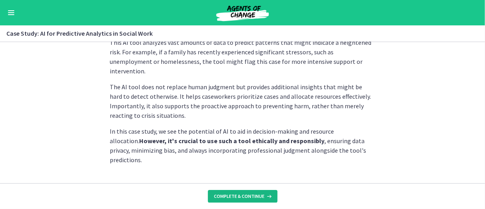
click at [240, 196] on span "Complete & continue" at bounding box center [239, 197] width 50 height 6
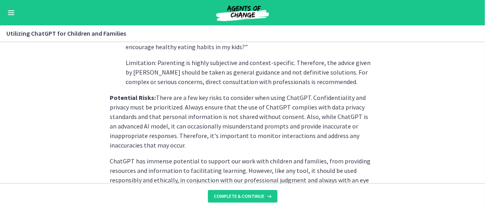
scroll to position [446, 0]
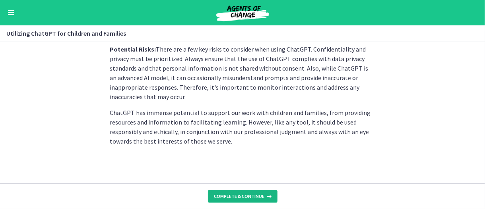
click at [233, 196] on span "Complete & continue" at bounding box center [239, 197] width 50 height 6
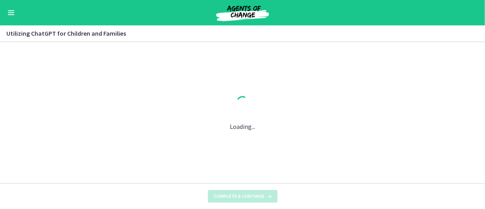
scroll to position [0, 0]
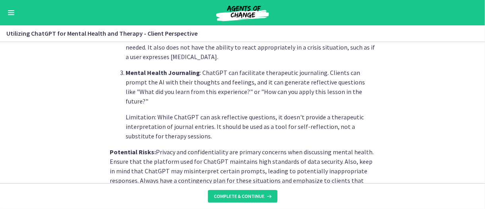
scroll to position [430, 0]
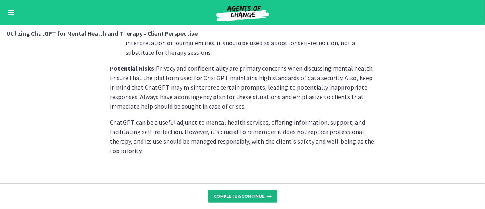
click at [243, 197] on span "Complete & continue" at bounding box center [239, 197] width 50 height 6
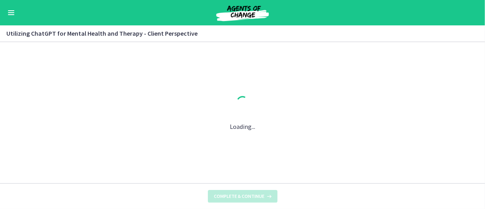
scroll to position [0, 0]
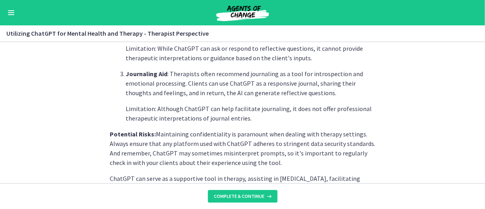
scroll to position [411, 0]
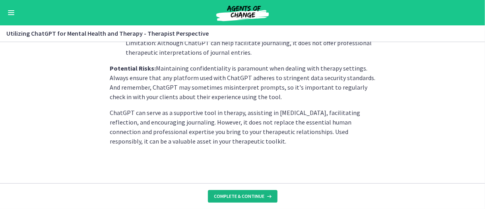
click at [234, 193] on button "Complete & continue" at bounding box center [243, 196] width 70 height 13
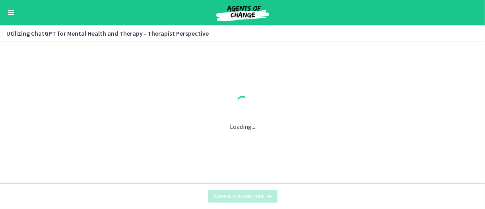
scroll to position [0, 0]
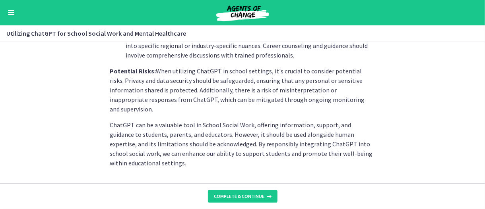
scroll to position [449, 0]
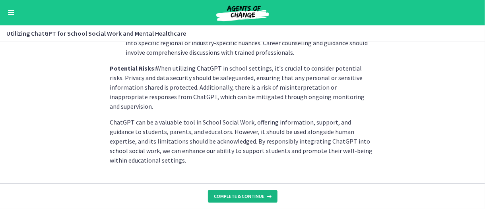
click at [252, 195] on span "Complete & continue" at bounding box center [239, 197] width 50 height 6
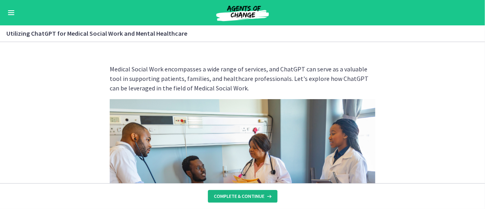
click at [238, 194] on span "Complete & continue" at bounding box center [239, 197] width 50 height 6
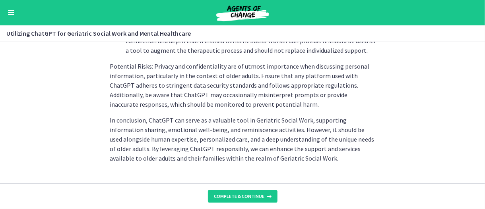
scroll to position [459, 0]
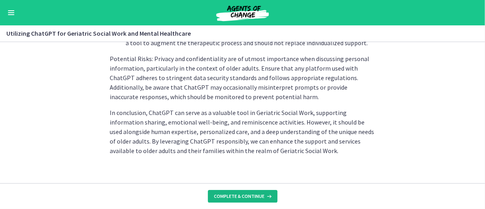
click at [249, 198] on span "Complete & continue" at bounding box center [239, 197] width 50 height 6
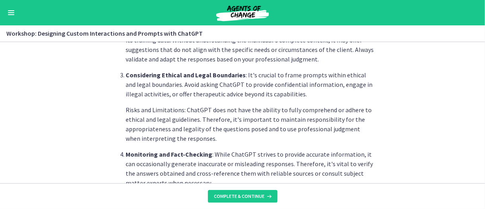
scroll to position [525, 0]
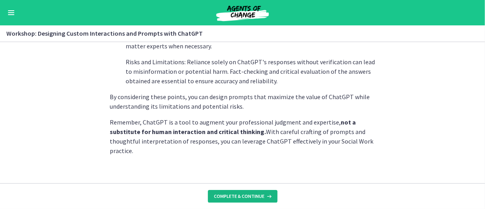
click at [223, 192] on button "Complete & continue" at bounding box center [243, 196] width 70 height 13
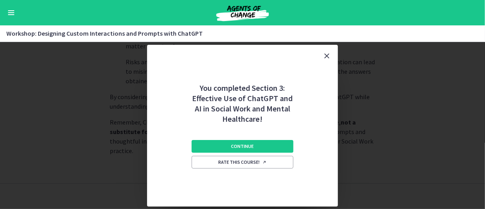
click at [15, 16] on button "Enable menu" at bounding box center [11, 13] width 10 height 10
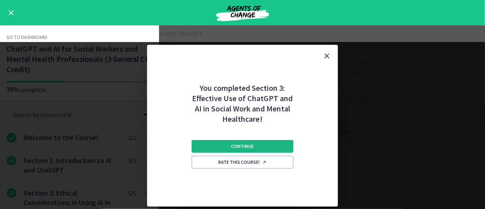
click at [262, 149] on button "Continue" at bounding box center [243, 146] width 102 height 13
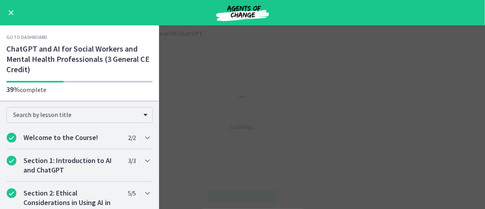
scroll to position [0, 0]
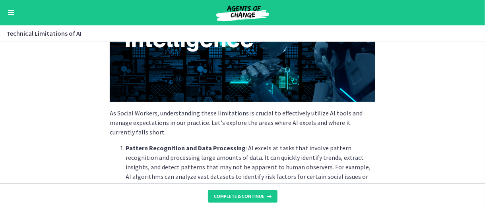
scroll to position [119, 0]
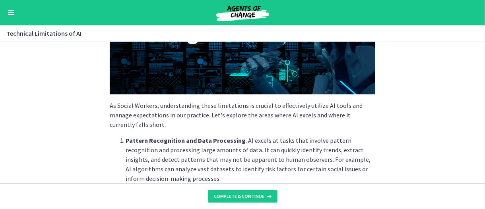
click at [8, 12] on button "Enable menu" at bounding box center [11, 13] width 10 height 10
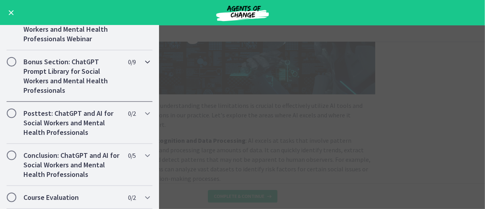
scroll to position [529, 0]
click at [229, 129] on main "Technical Limitations of AI Enable fullscreen As Social Workers, understanding …" at bounding box center [242, 117] width 485 height 184
click at [11, 11] on button "Enable menu" at bounding box center [11, 13] width 10 height 10
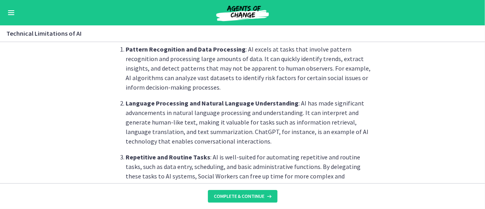
scroll to position [278, 0]
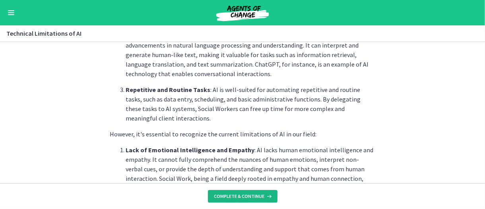
click at [256, 202] on button "Complete & continue" at bounding box center [243, 196] width 70 height 13
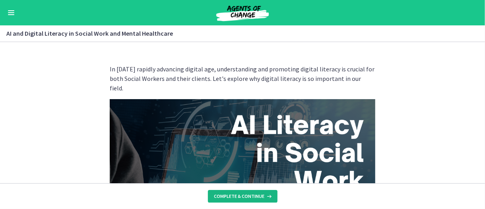
click at [250, 197] on span "Complete & continue" at bounding box center [239, 197] width 50 height 6
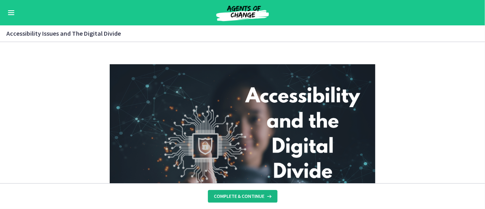
click at [250, 196] on span "Complete & continue" at bounding box center [239, 197] width 50 height 6
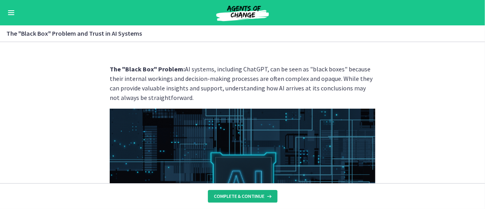
click at [250, 196] on span "Complete & continue" at bounding box center [239, 197] width 50 height 6
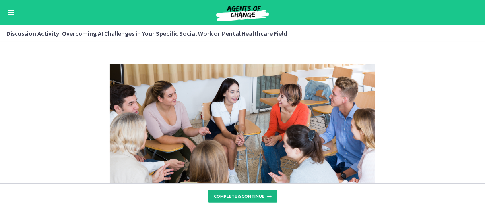
click at [250, 196] on span "Complete & continue" at bounding box center [239, 197] width 50 height 6
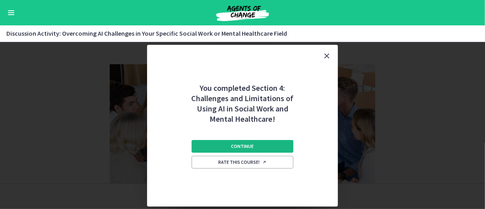
click at [246, 145] on span "Continue" at bounding box center [242, 146] width 23 height 6
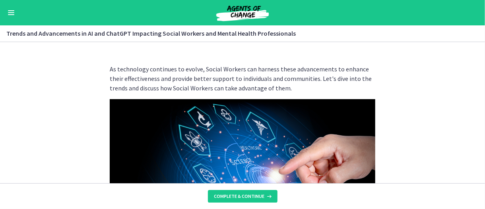
scroll to position [523, 0]
click at [231, 195] on span "Complete & continue" at bounding box center [239, 197] width 50 height 6
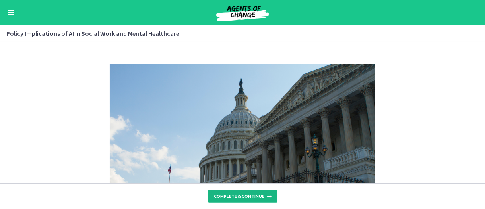
click at [229, 194] on span "Complete & continue" at bounding box center [239, 197] width 50 height 6
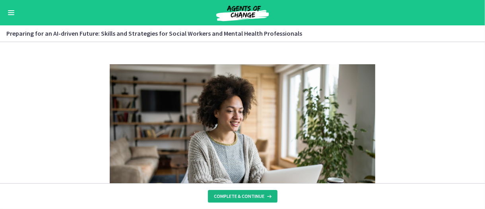
click at [249, 195] on span "Complete & continue" at bounding box center [239, 197] width 50 height 6
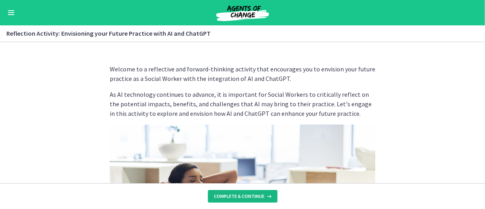
click at [243, 197] on span "Complete & continue" at bounding box center [239, 197] width 50 height 6
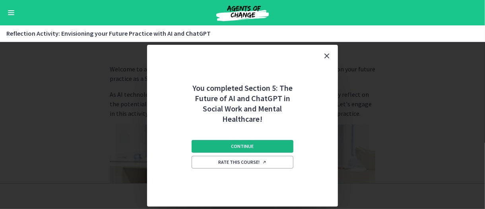
click at [254, 148] on button "Continue" at bounding box center [243, 146] width 102 height 13
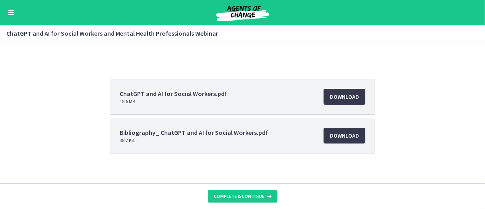
scroll to position [101, 0]
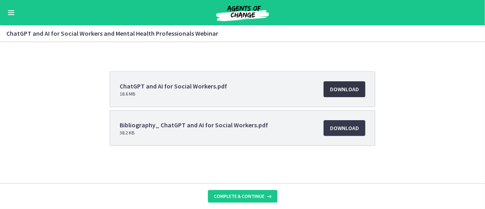
click at [334, 91] on span "Download Opens in a new window" at bounding box center [344, 90] width 29 height 10
click at [266, 197] on icon at bounding box center [269, 197] width 8 height 6
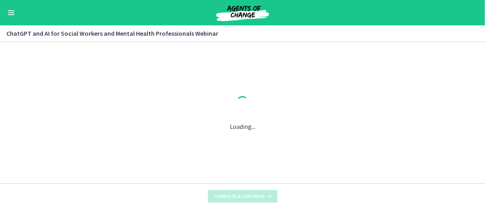
scroll to position [0, 0]
